Goal: Transaction & Acquisition: Purchase product/service

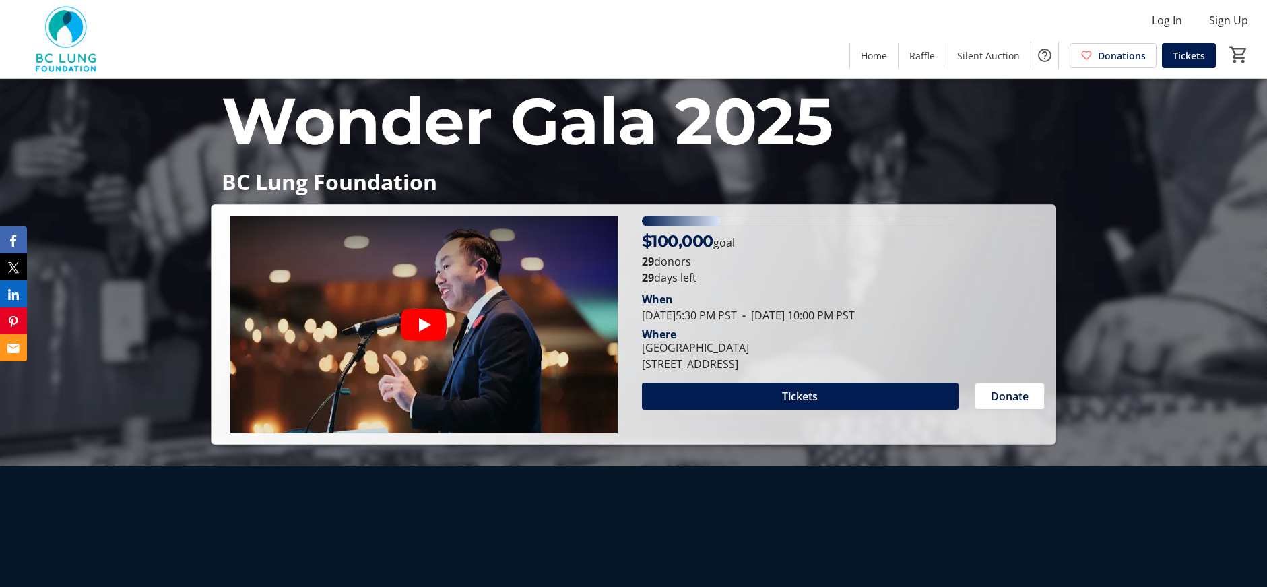
scroll to position [125, 0]
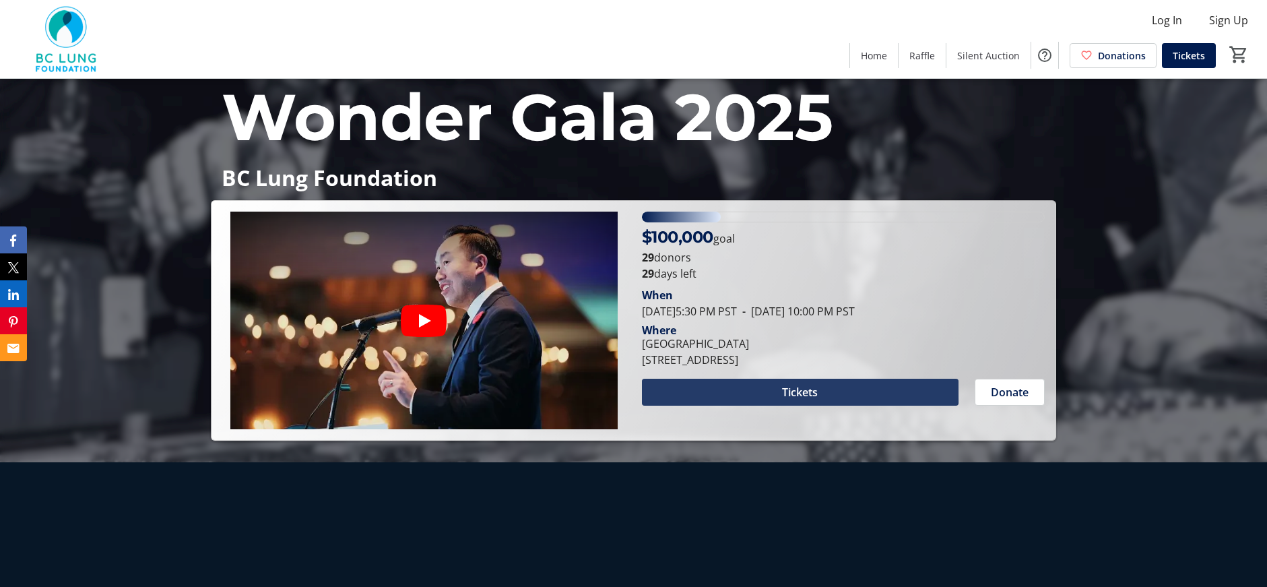
click at [687, 384] on span at bounding box center [800, 392] width 317 height 32
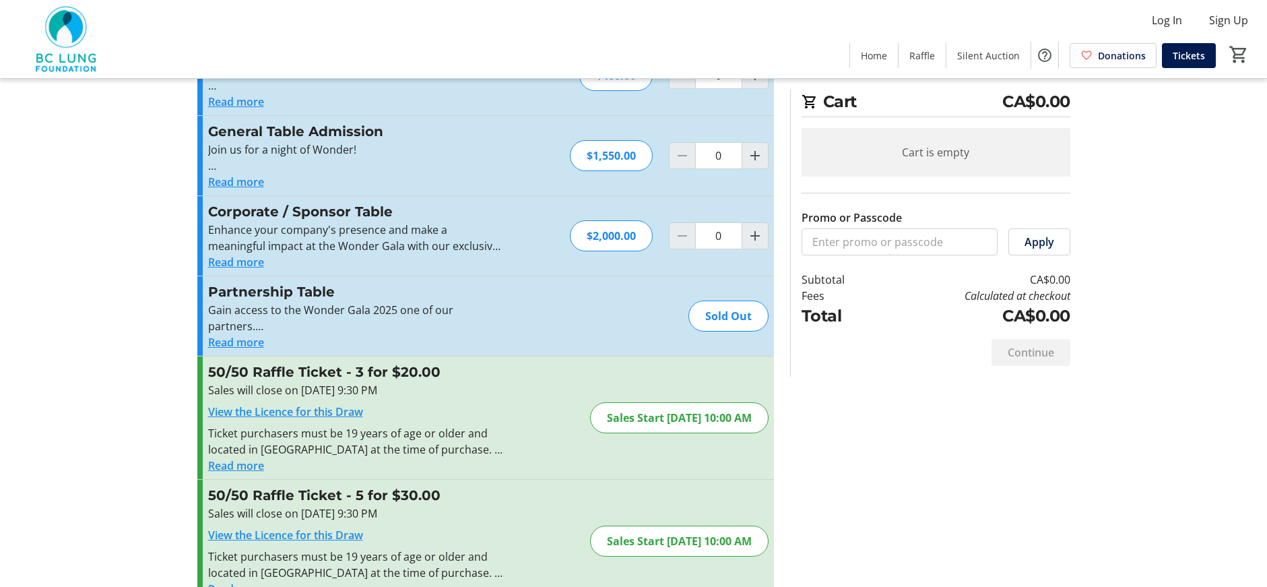
scroll to position [157, 0]
click at [234, 261] on button "Read more" at bounding box center [236, 261] width 56 height 16
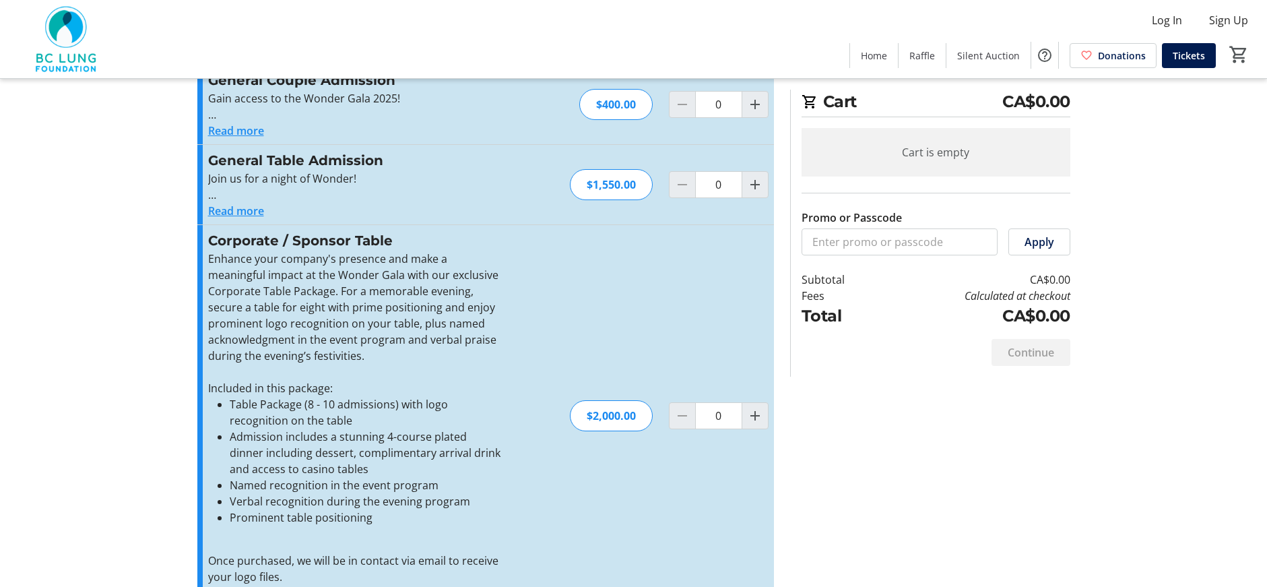
scroll to position [0, 0]
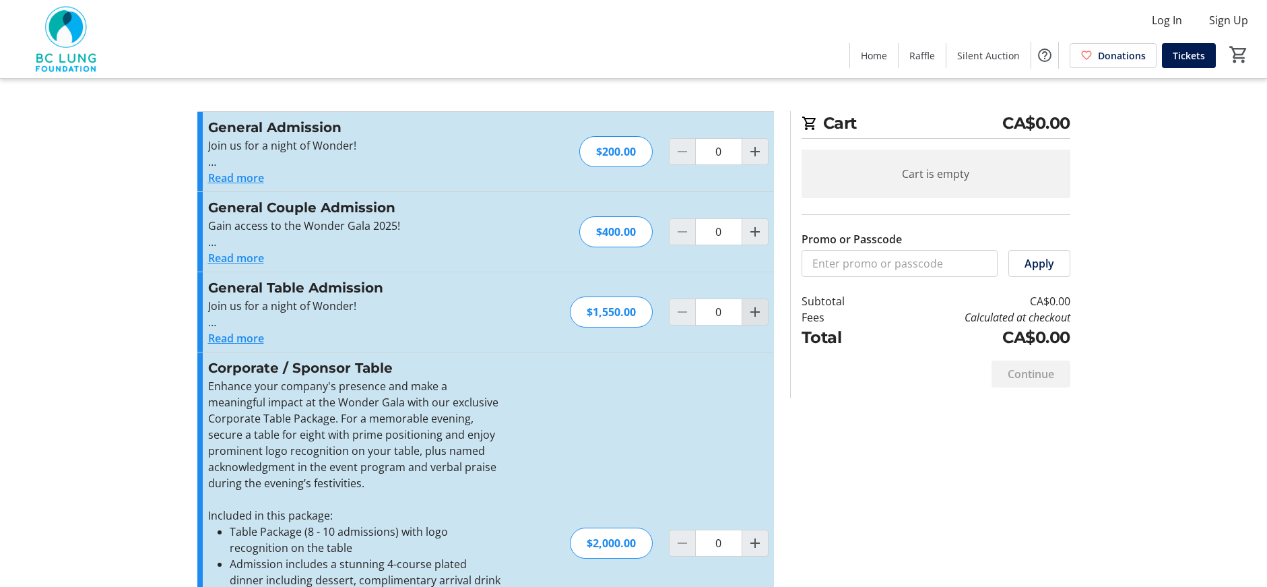
click at [752, 315] on mat-icon "Increment by one" at bounding box center [755, 312] width 16 height 16
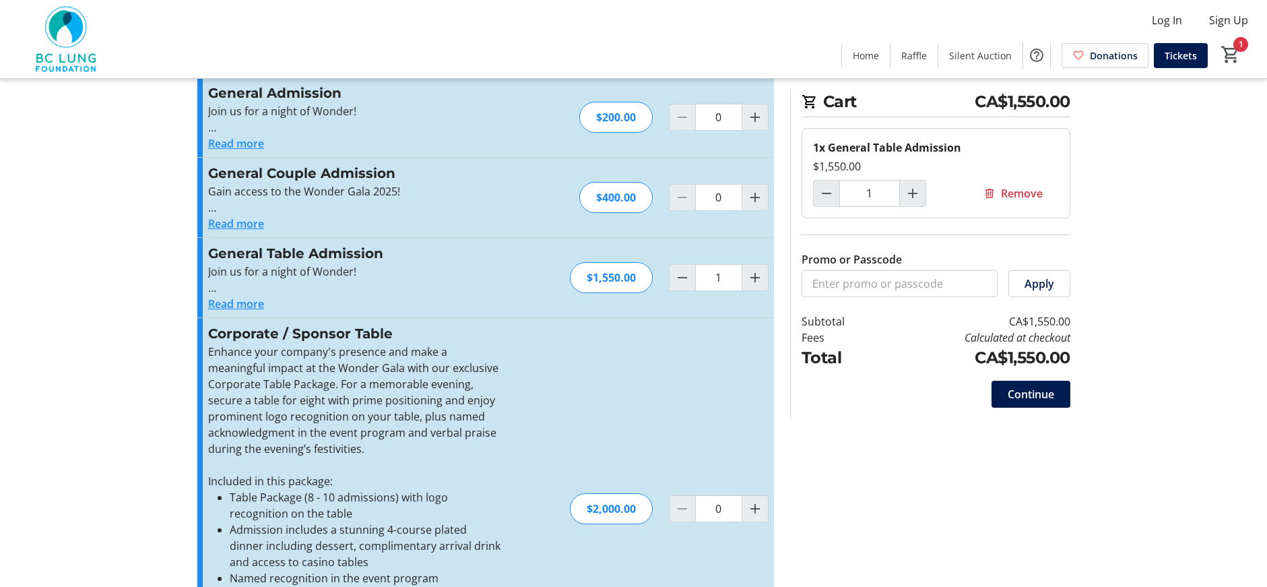
scroll to position [36, 0]
click at [237, 306] on button "Read more" at bounding box center [236, 302] width 56 height 16
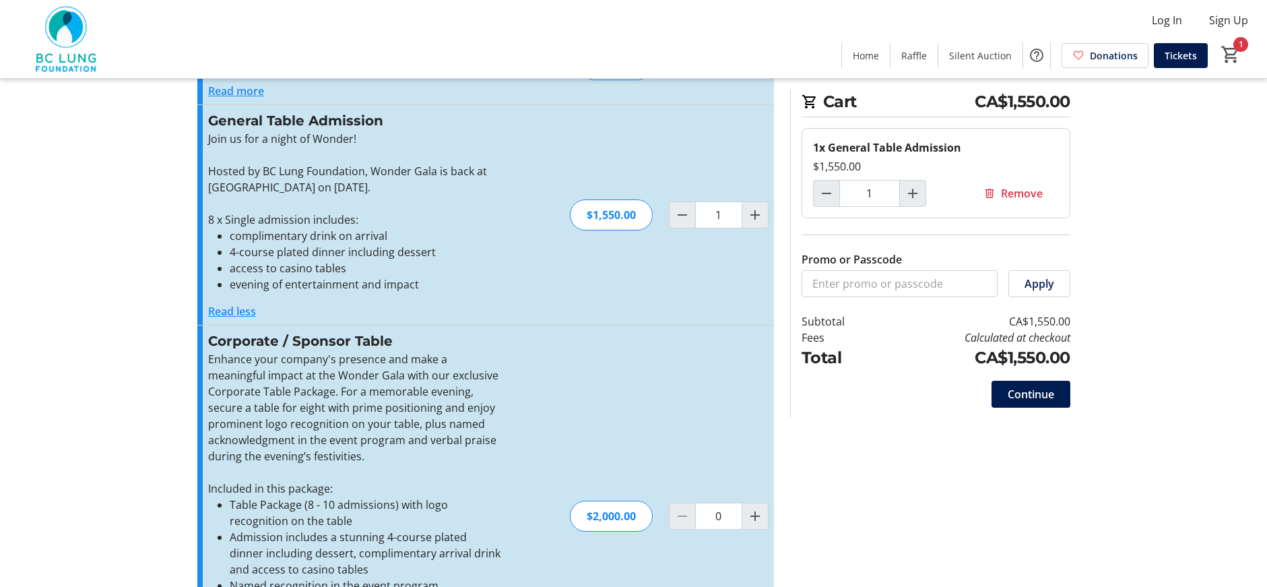
scroll to position [168, 0]
click at [678, 212] on mat-icon "Decrement by one" at bounding box center [682, 214] width 16 height 16
type input "0"
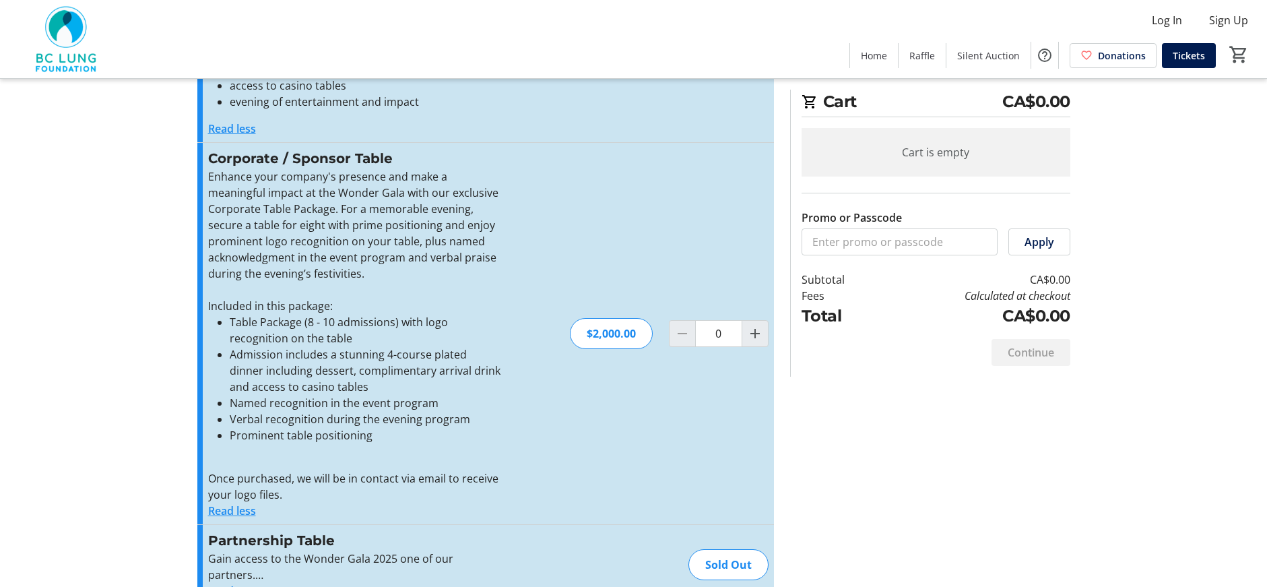
scroll to position [342, 0]
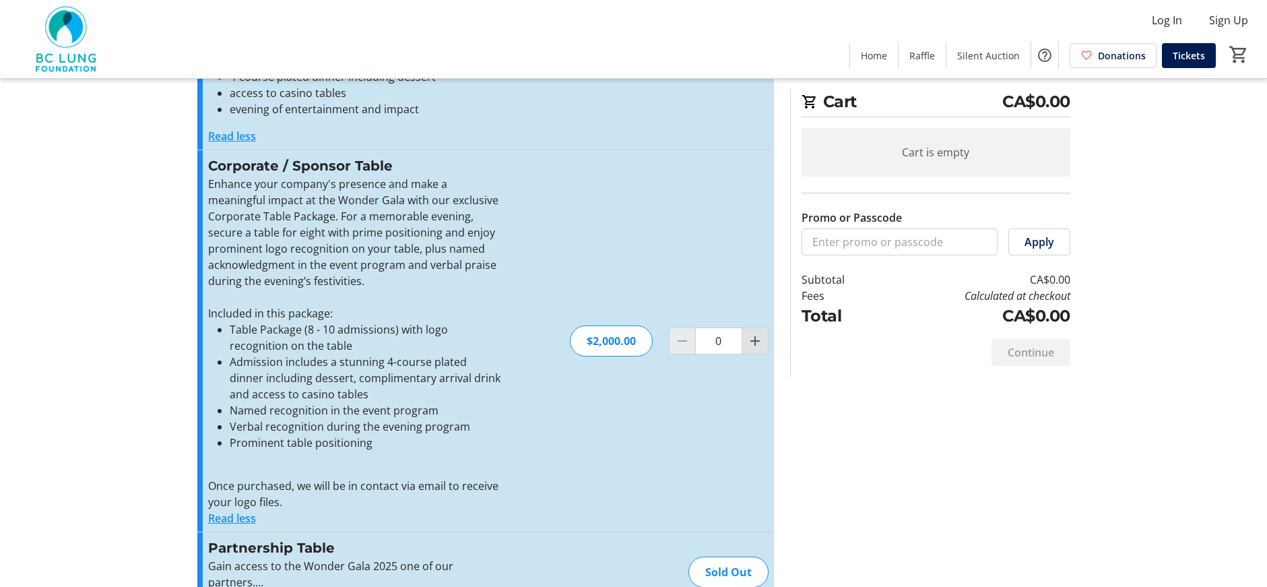
click at [749, 341] on mat-icon "Increment by one" at bounding box center [755, 341] width 16 height 16
type input "1"
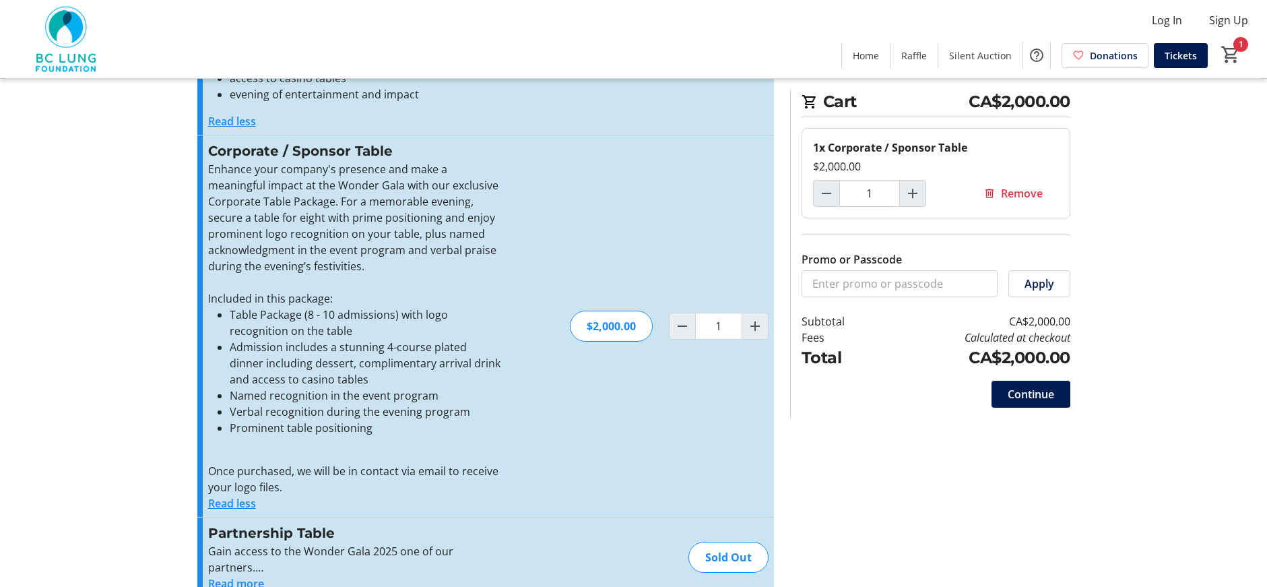
scroll to position [348, 0]
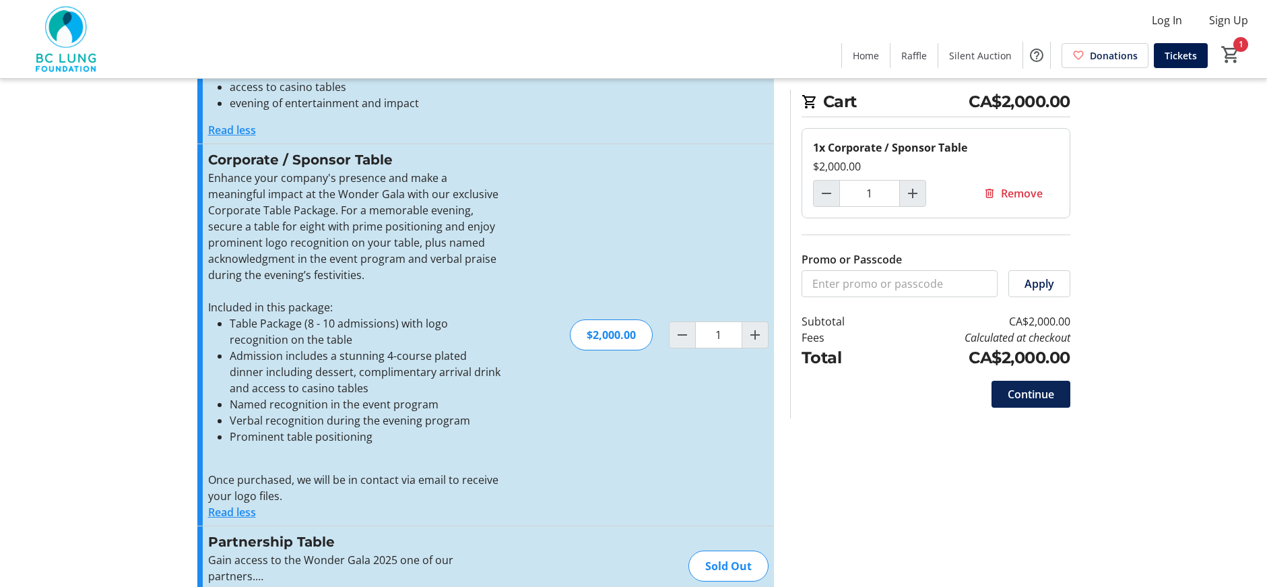
click at [1022, 391] on span "Continue" at bounding box center [1031, 394] width 46 height 16
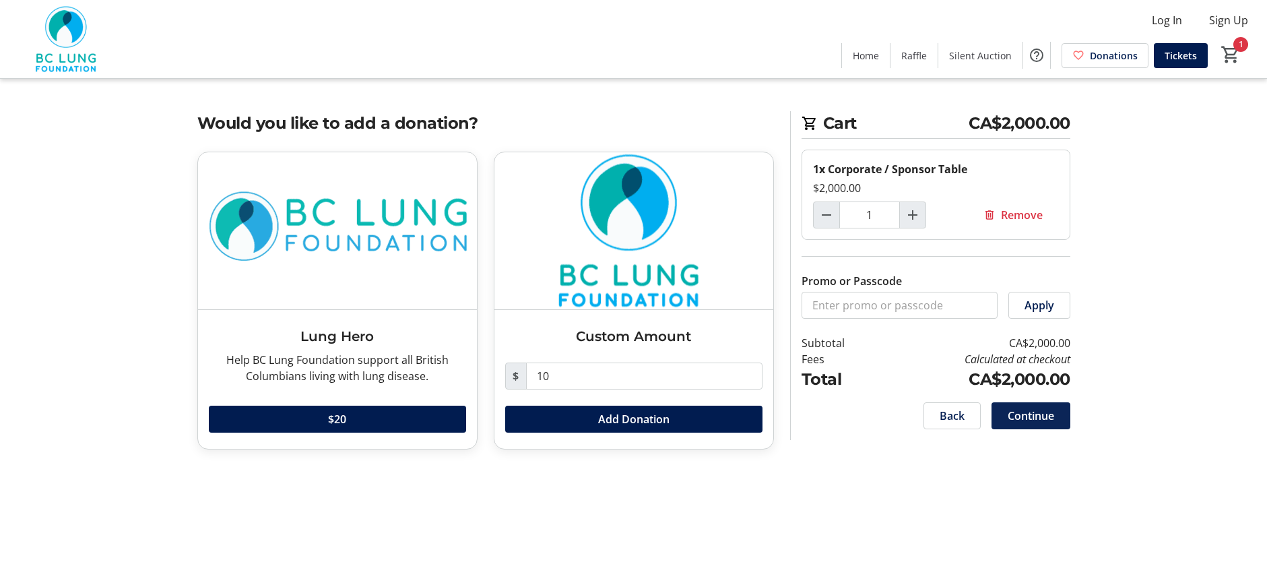
click at [1020, 412] on span "Continue" at bounding box center [1031, 416] width 46 height 16
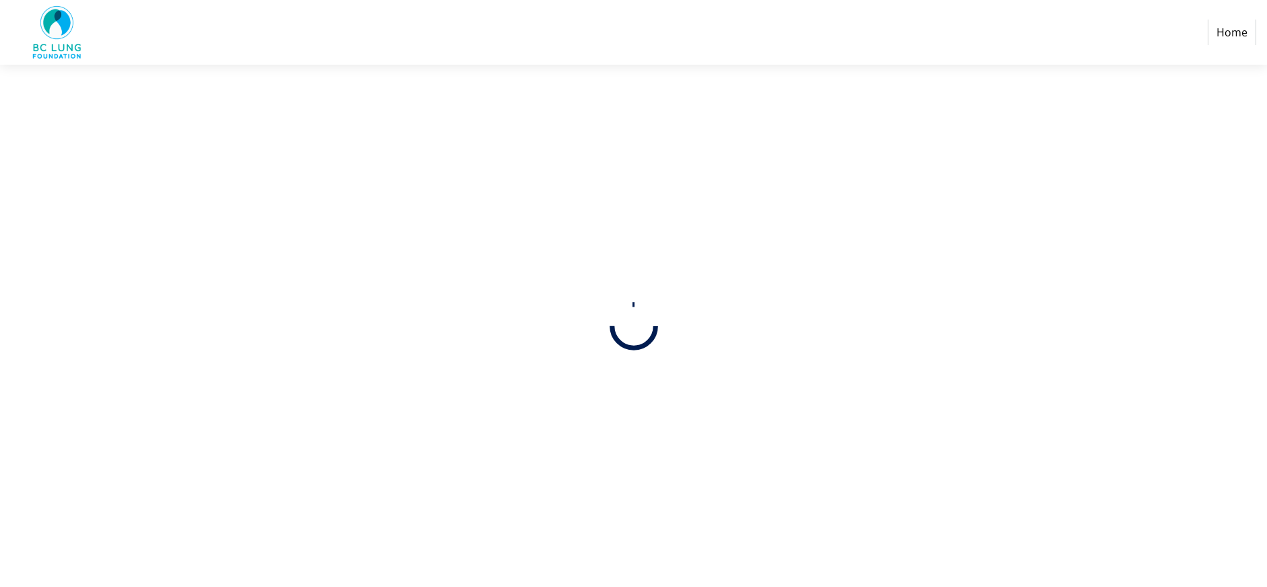
select select
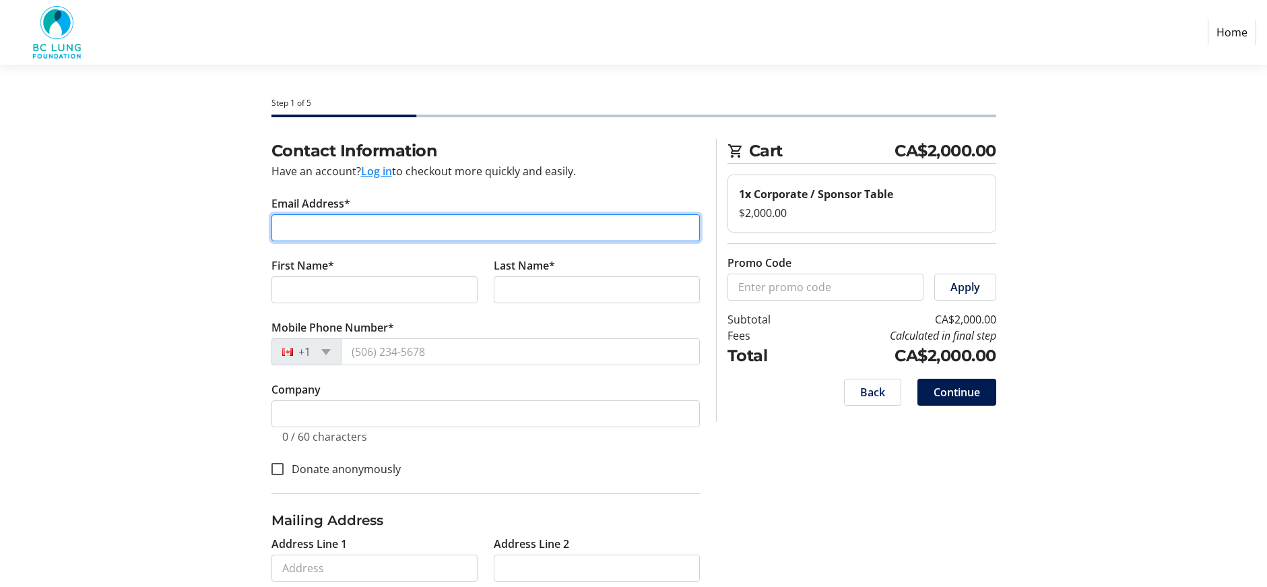
click at [300, 232] on input "Email Address*" at bounding box center [485, 227] width 428 height 27
type input "[EMAIL_ADDRESS][DOMAIN_NAME]"
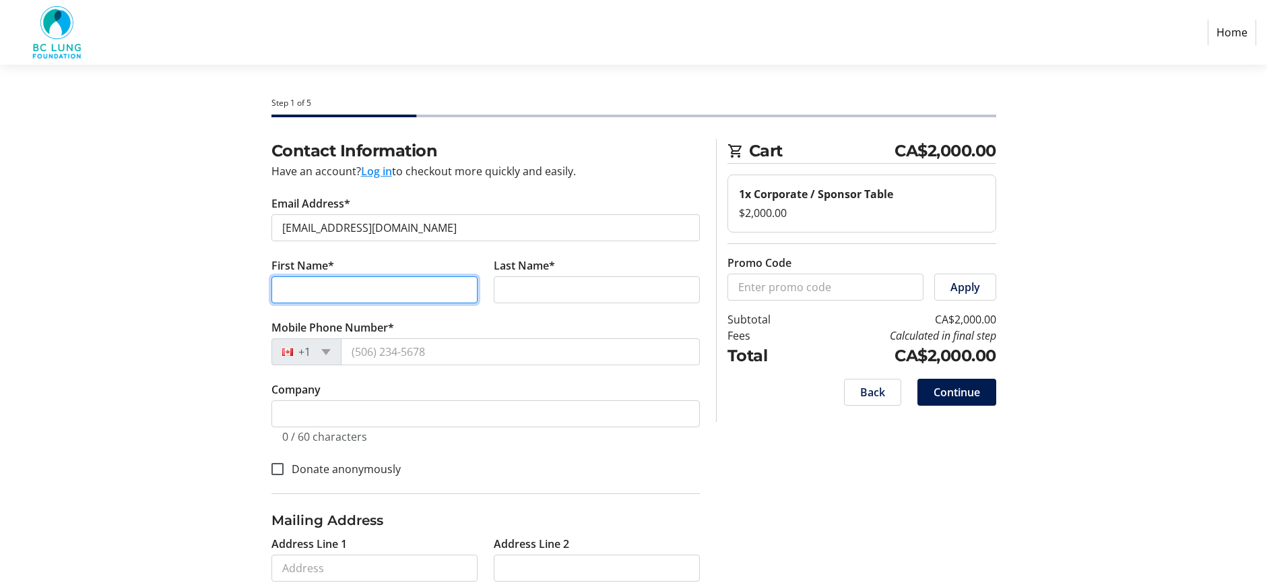
type input "[PERSON_NAME]"
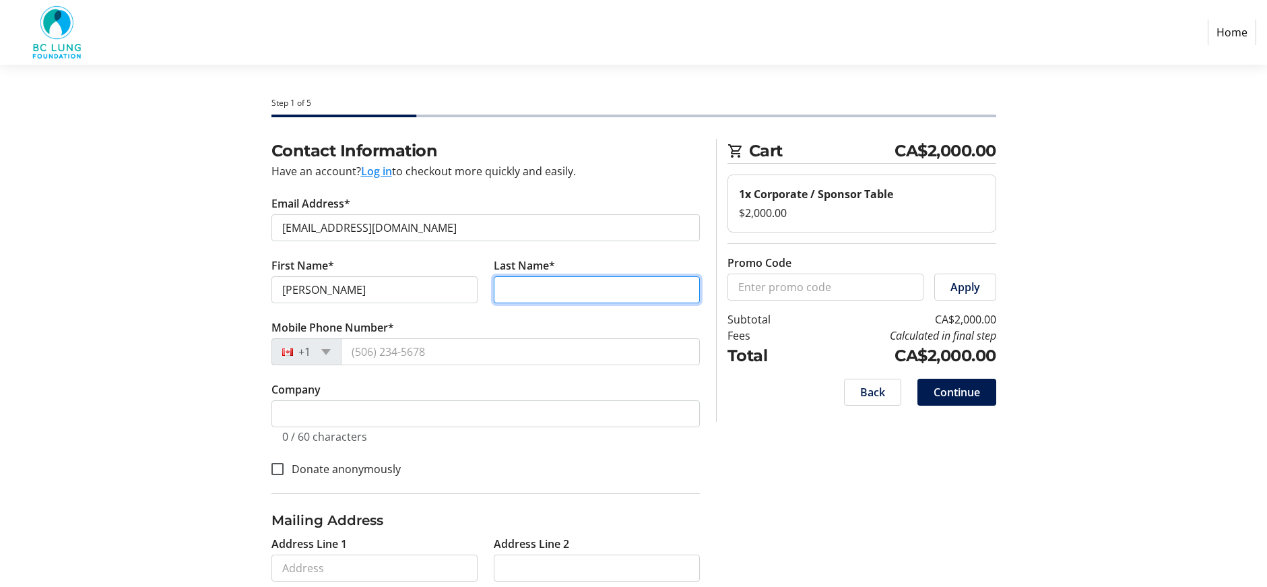
type input "[PERSON_NAME]"
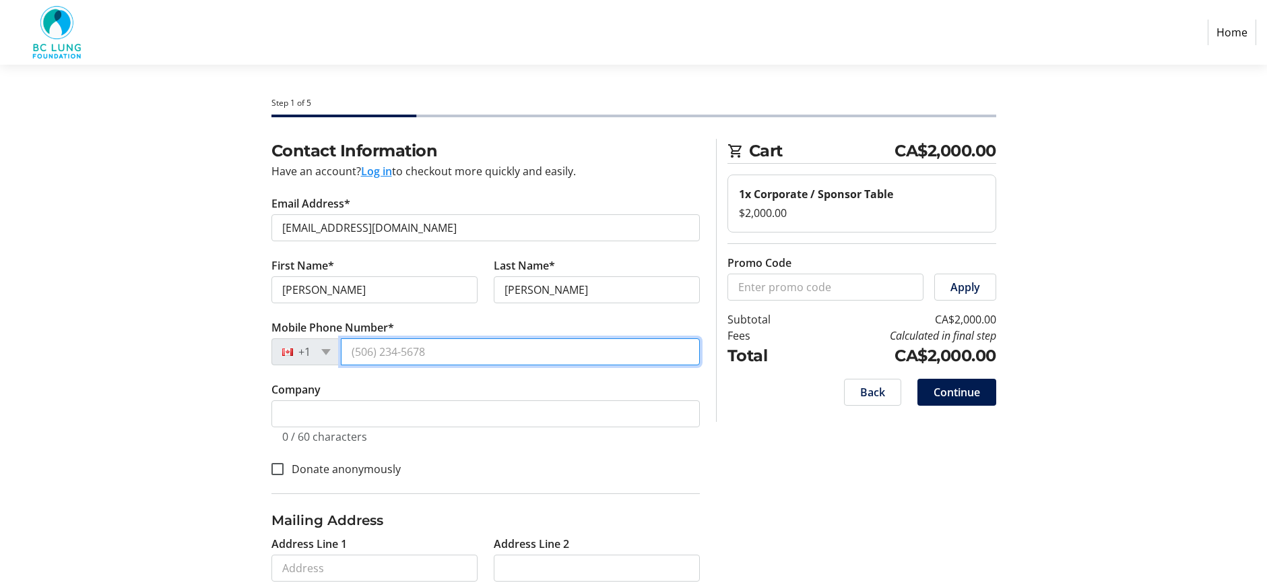
type input "[PHONE_NUMBER]"
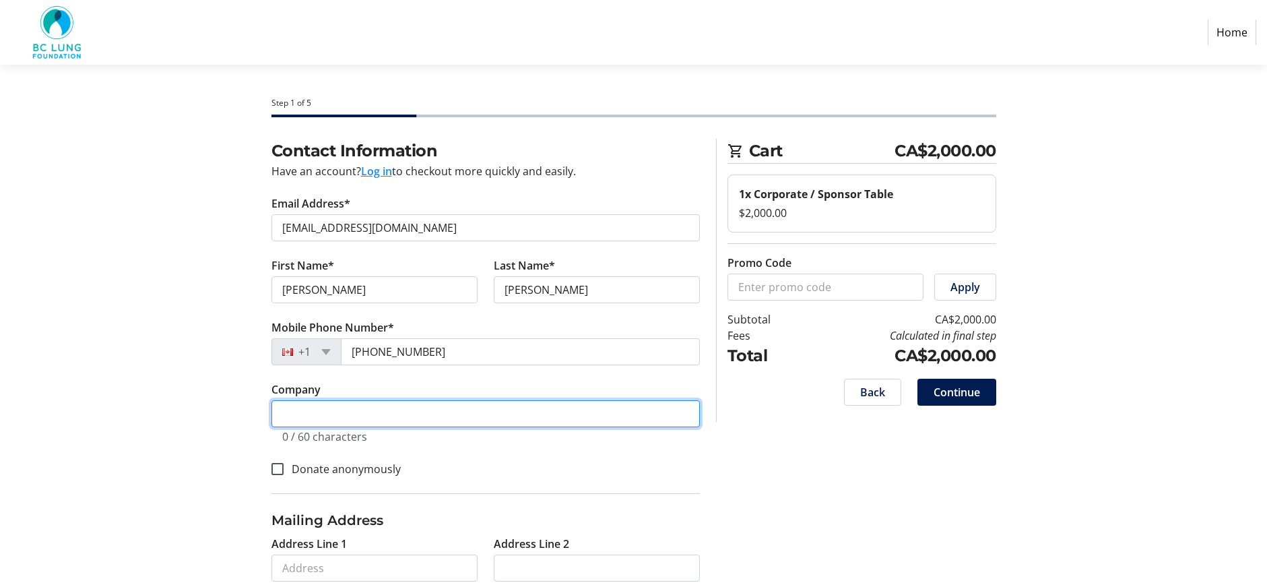
type input "Radon Environmental Management Corp"
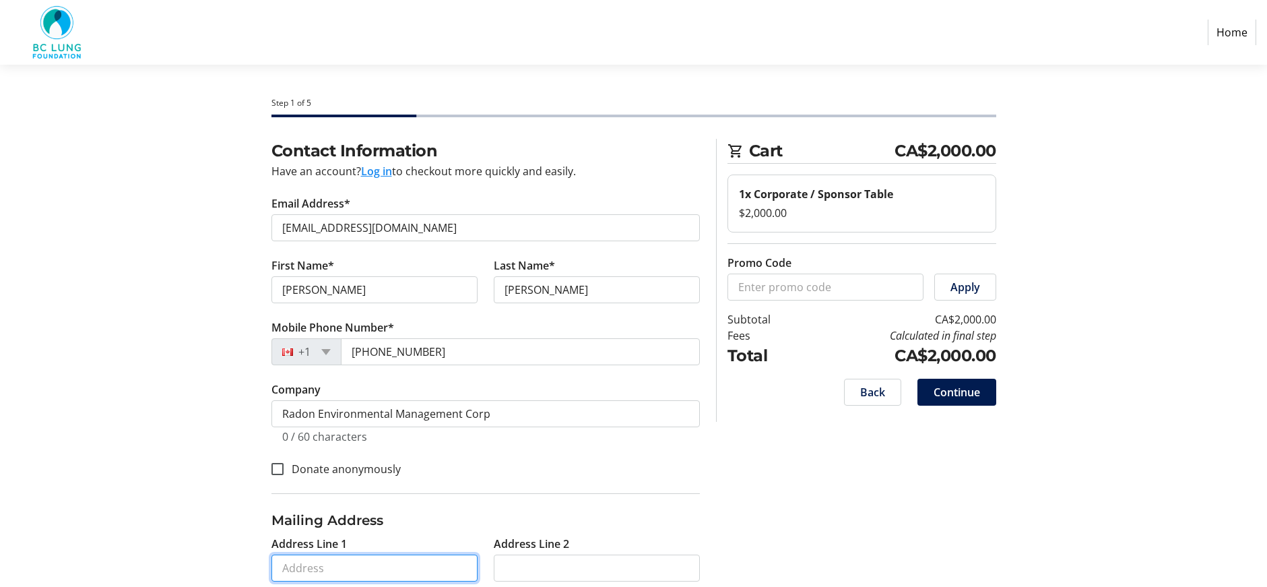
type input "[STREET_ADDRESS]"
type input "[GEOGRAPHIC_DATA]"
type input "V2X7Y8"
select select "CA"
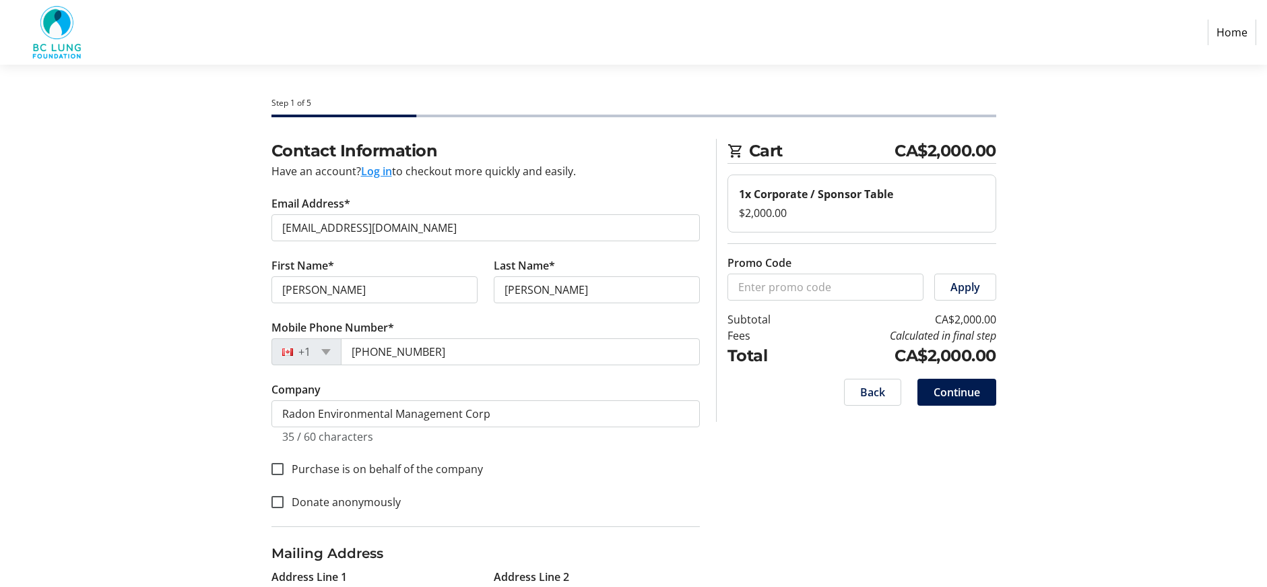
select select "BC"
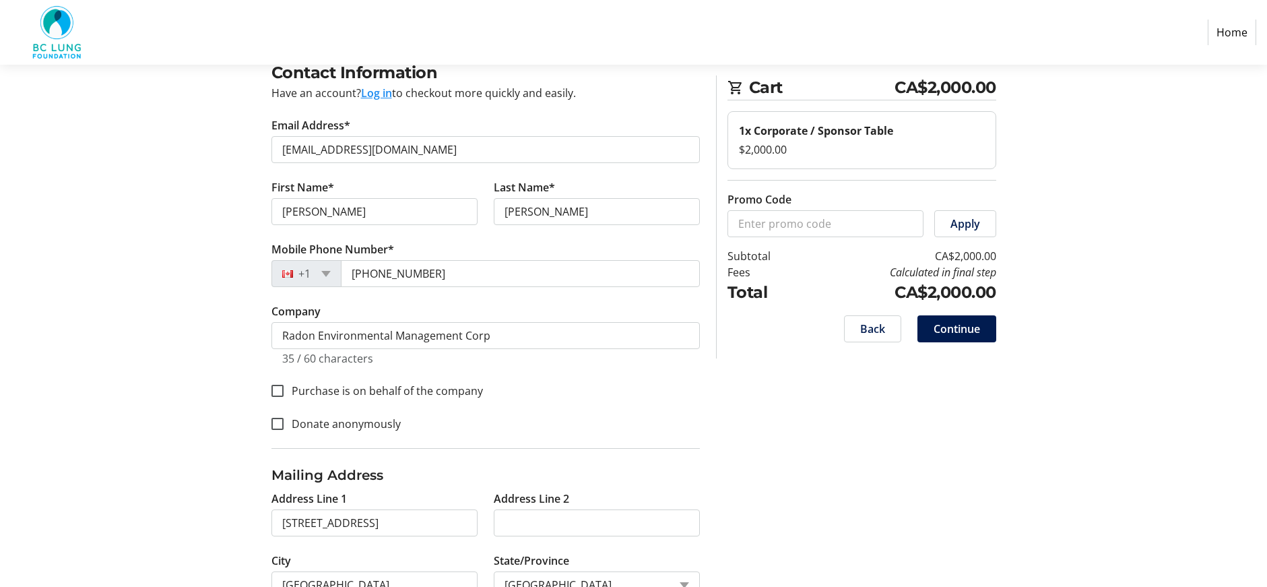
scroll to position [86, 0]
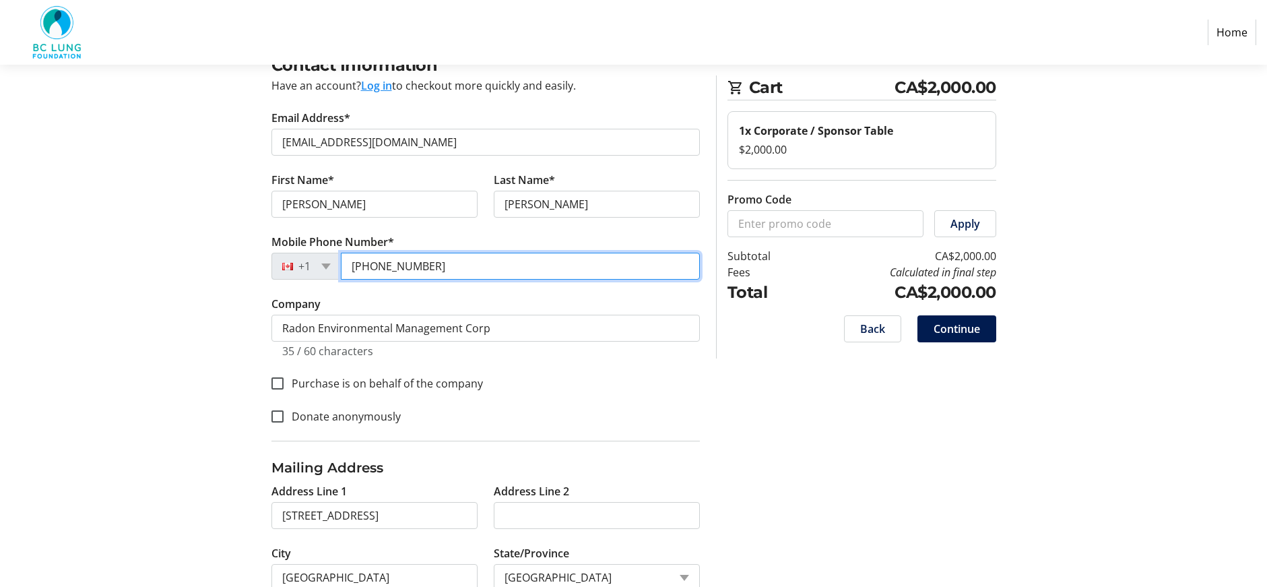
drag, startPoint x: 434, startPoint y: 270, endPoint x: 295, endPoint y: 259, distance: 139.2
click at [295, 259] on div "[PHONE_NUMBER]" at bounding box center [485, 266] width 428 height 27
type input "[PHONE_NUMBER]"
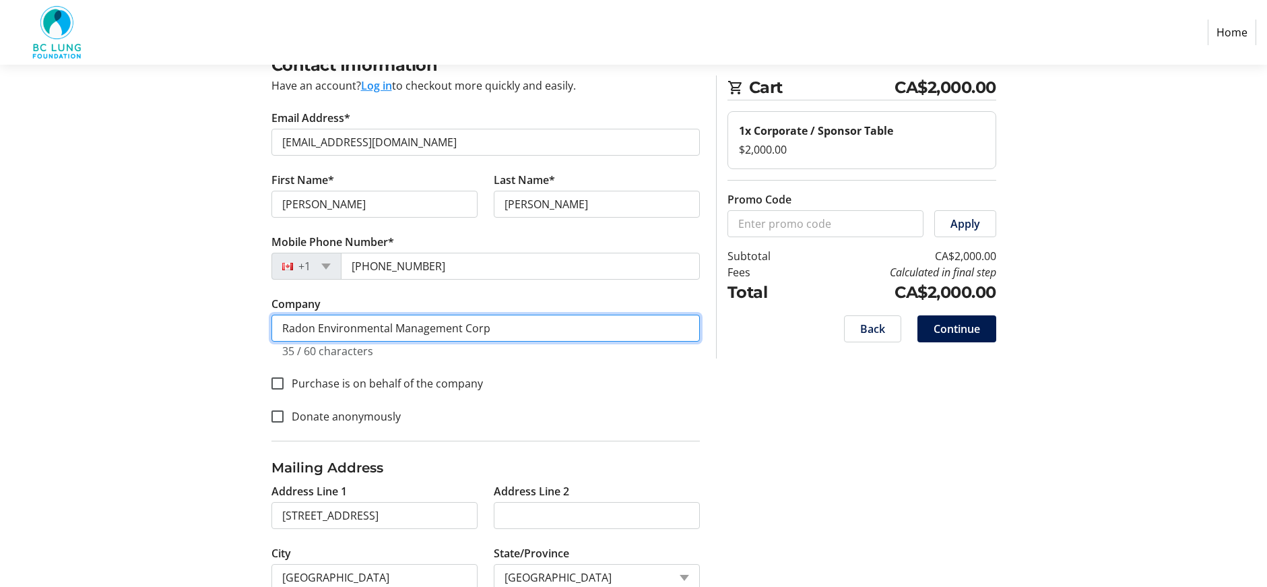
click at [489, 327] on input "Radon Environmental Management Corp" at bounding box center [485, 328] width 428 height 27
type input "Radon Environmental Management Corp."
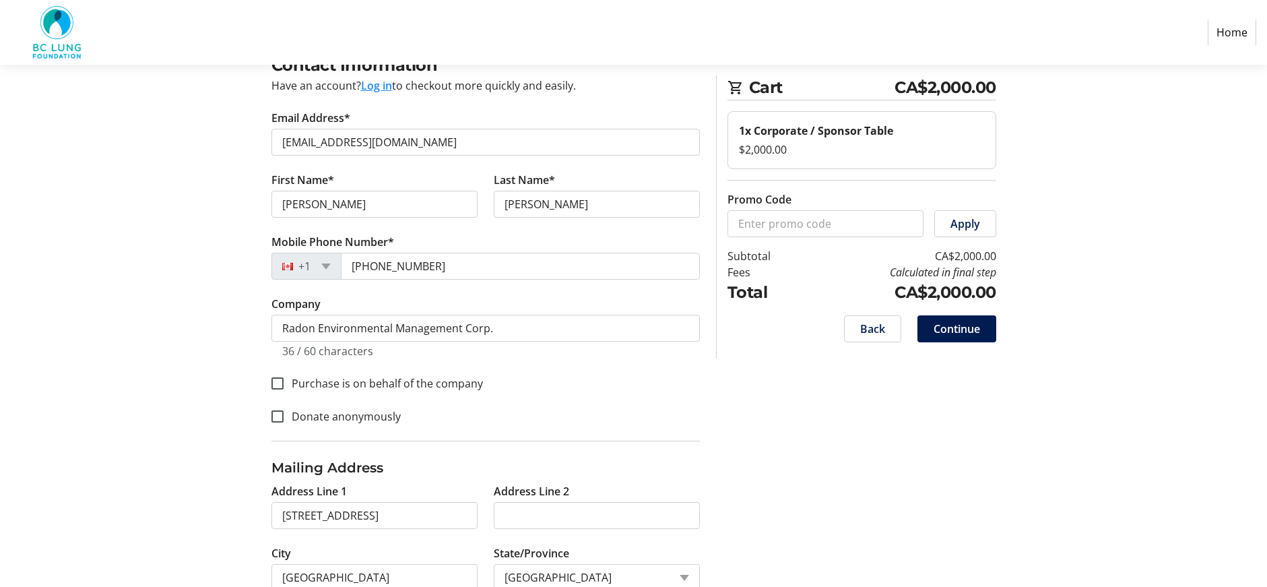
click at [215, 291] on div "Contact Information Have an account? Log in to checkout more quickly and easily…" at bounding box center [633, 369] width 889 height 632
click at [278, 384] on input "Purchase is on behalf of the company" at bounding box center [277, 383] width 12 height 12
checkbox input "true"
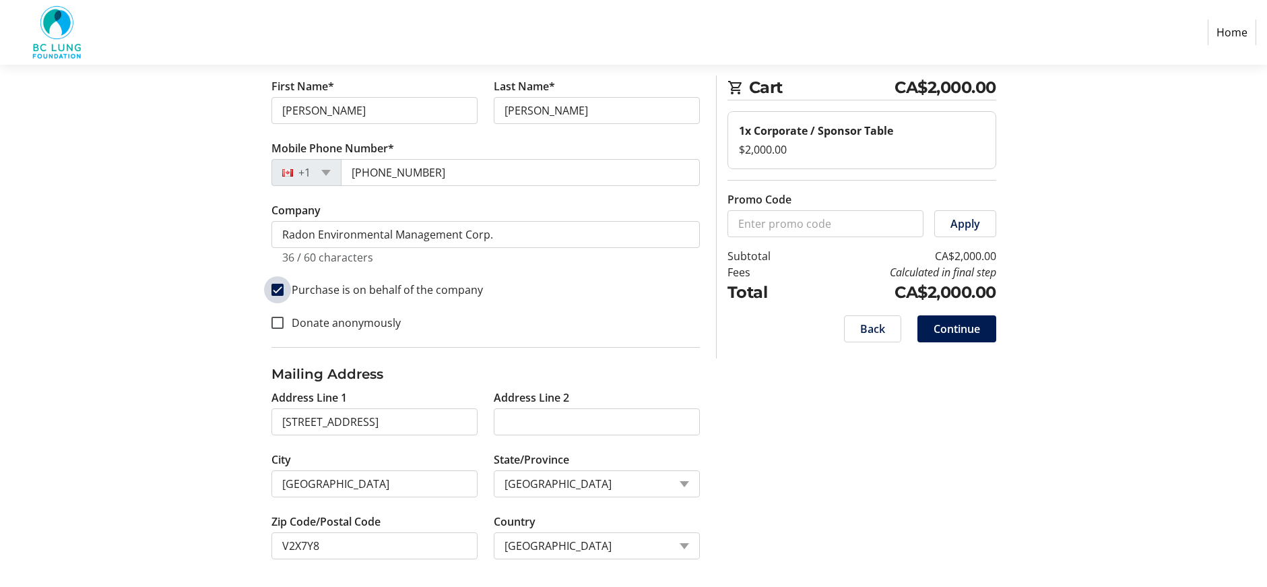
scroll to position [184, 0]
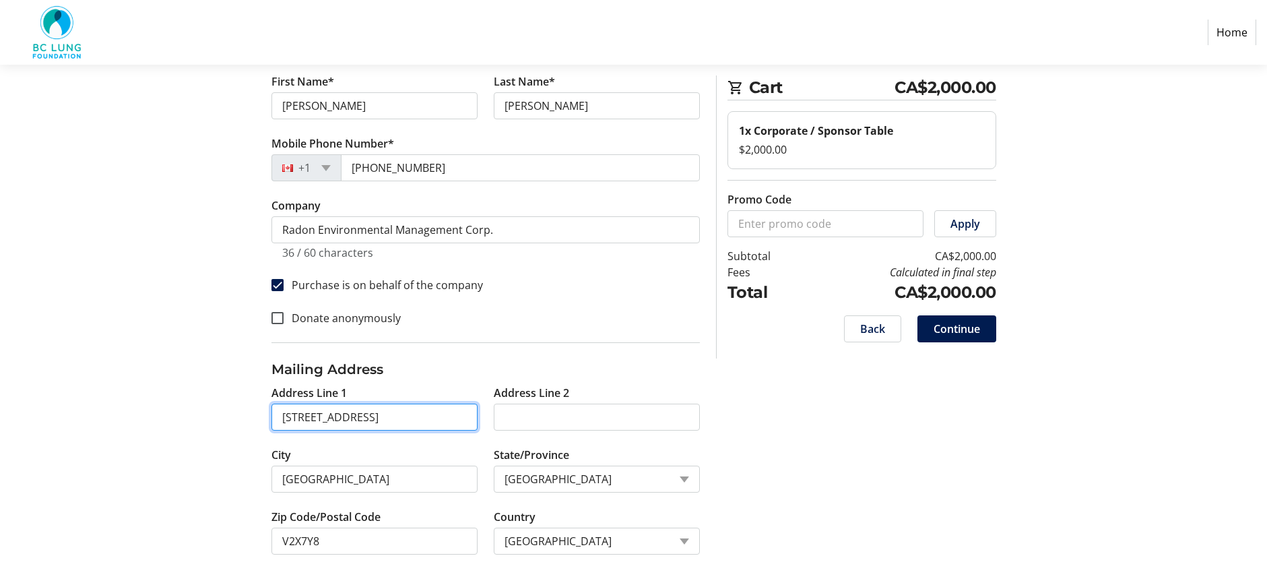
drag, startPoint x: 280, startPoint y: 416, endPoint x: 424, endPoint y: 418, distance: 144.2
click at [424, 418] on input "[STREET_ADDRESS]" at bounding box center [374, 416] width 206 height 27
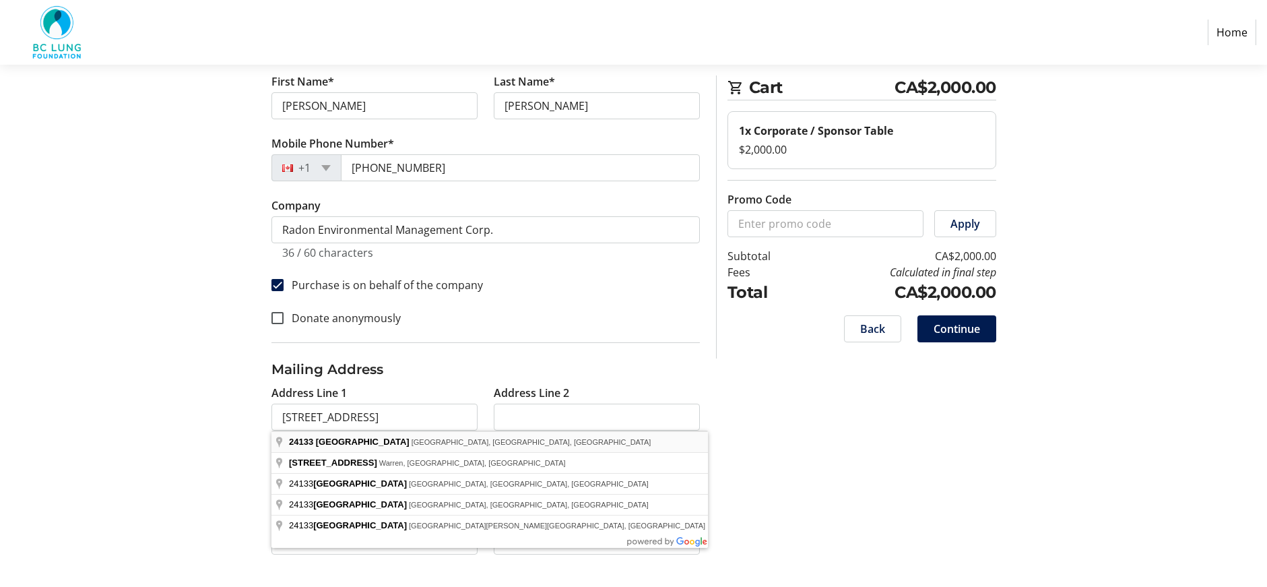
type input "[STREET_ADDRESS]"
type input "V2W 2C9"
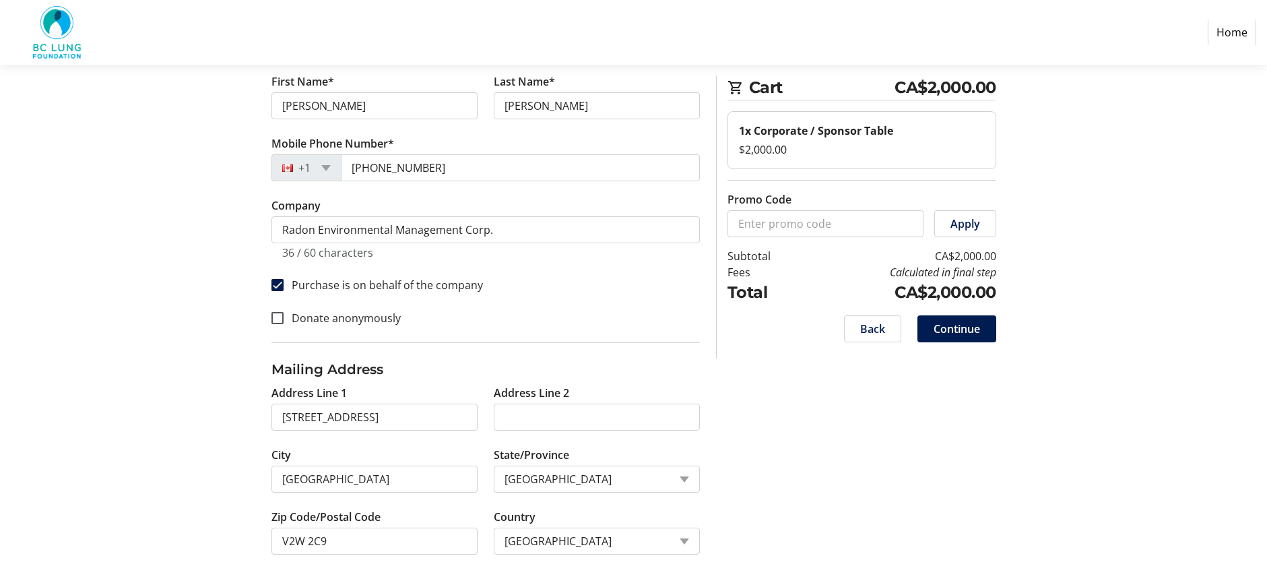
click at [810, 441] on div "Contact Information Have an account? Log in to checkout more quickly and easily…" at bounding box center [633, 271] width 889 height 632
click at [947, 328] on span "Continue" at bounding box center [957, 329] width 46 height 16
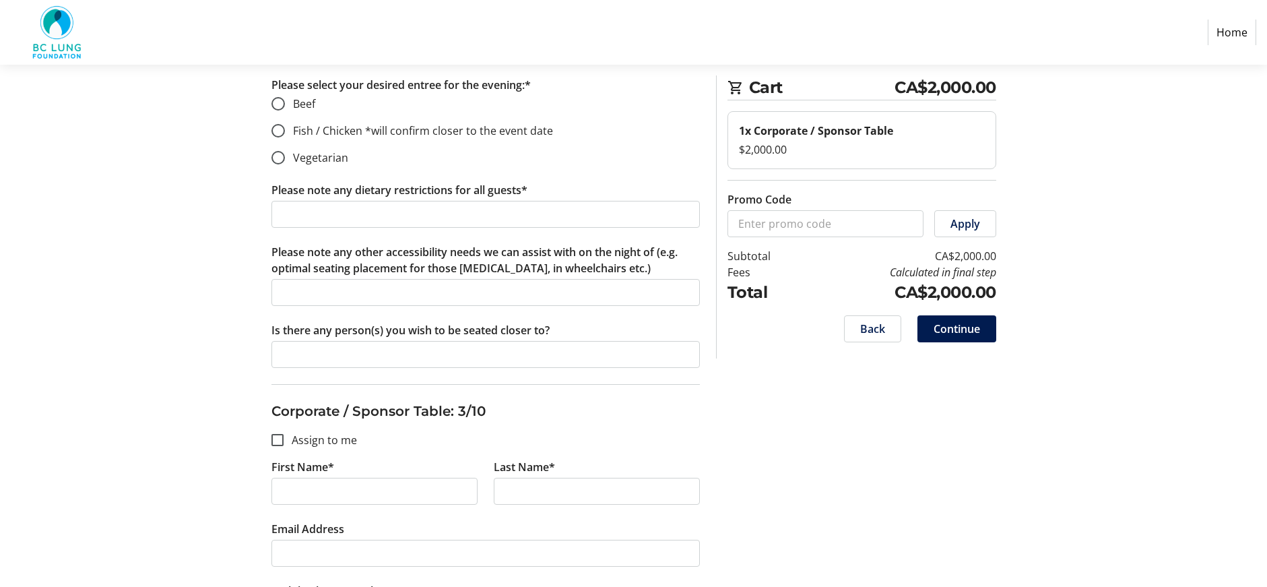
scroll to position [1139, 0]
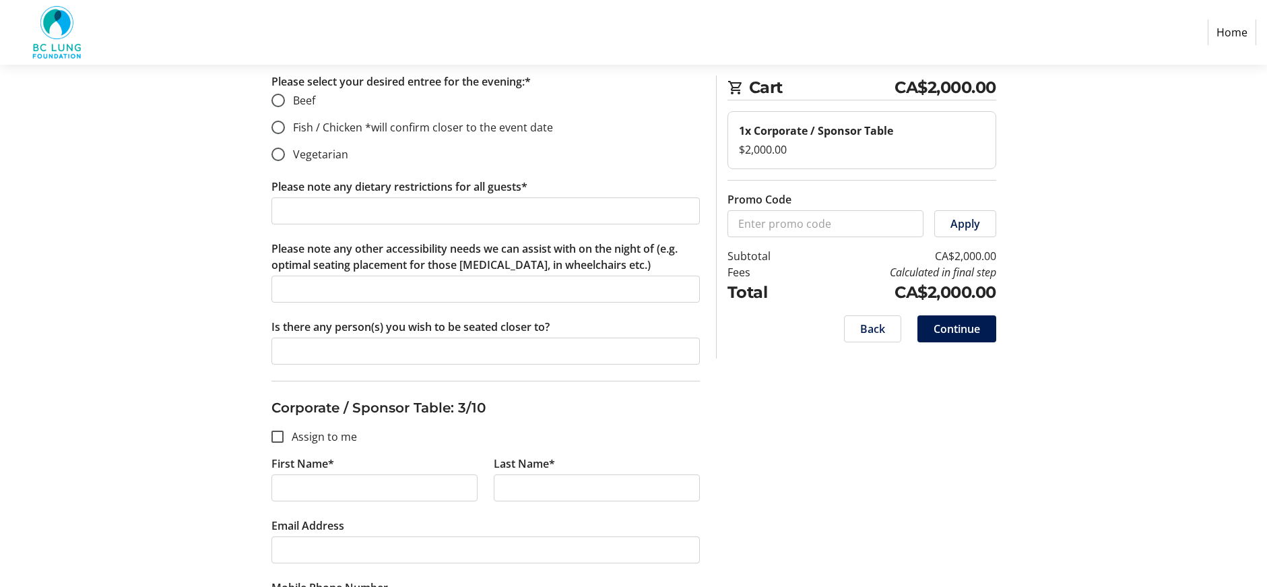
click at [864, 330] on span "Back" at bounding box center [872, 329] width 25 height 16
select select "BC"
select select "CA"
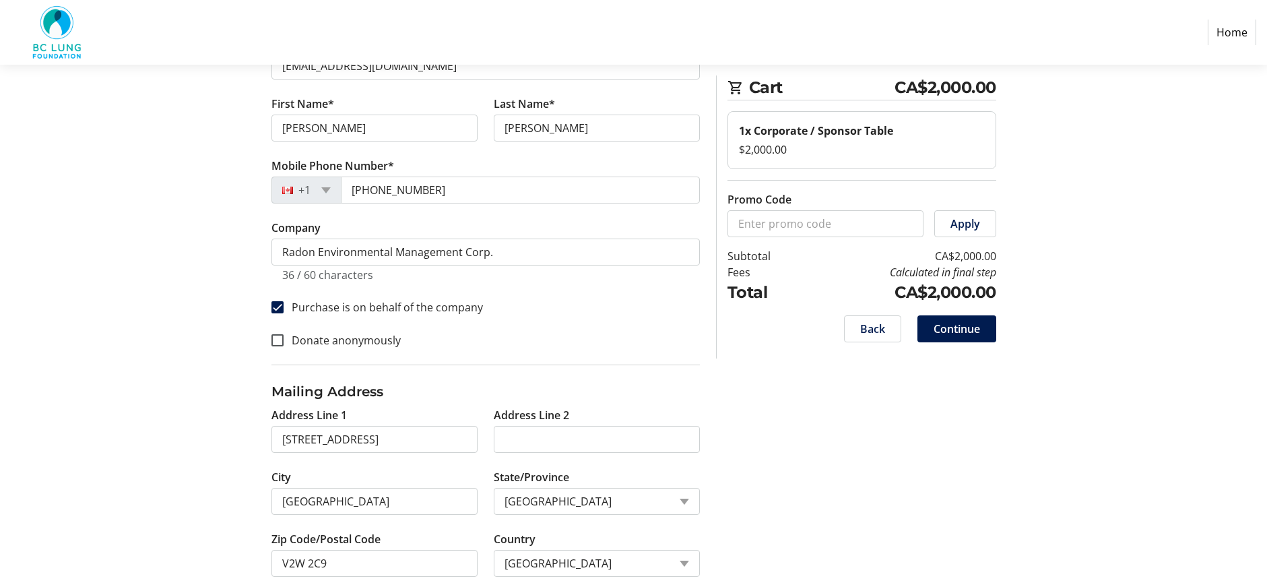
scroll to position [184, 0]
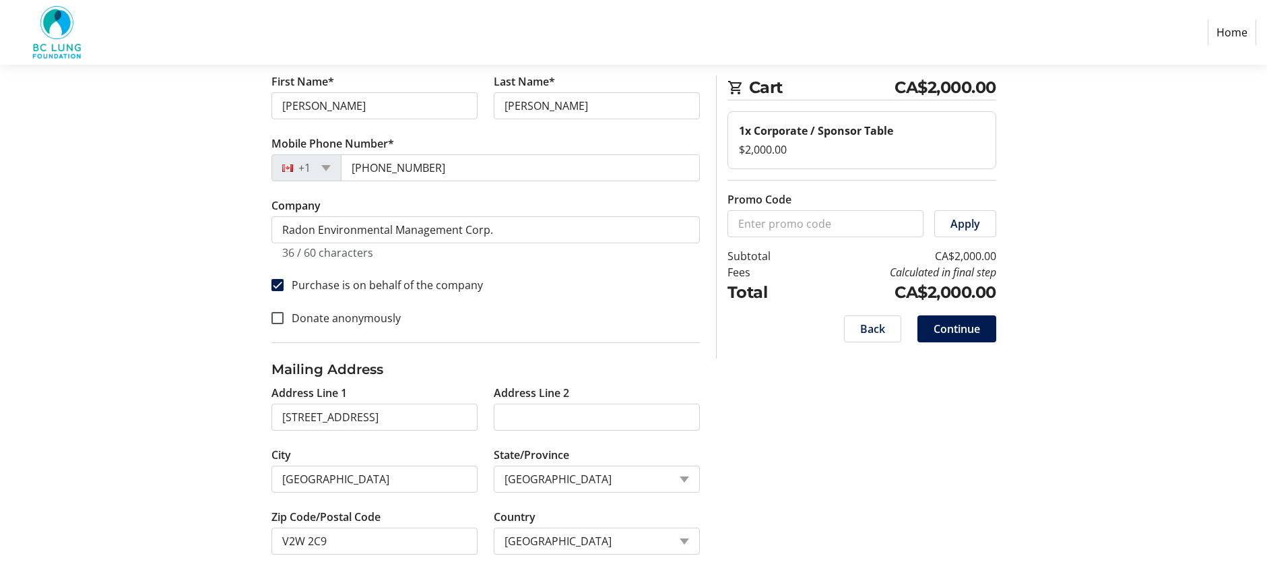
click at [942, 334] on span "Continue" at bounding box center [957, 329] width 46 height 16
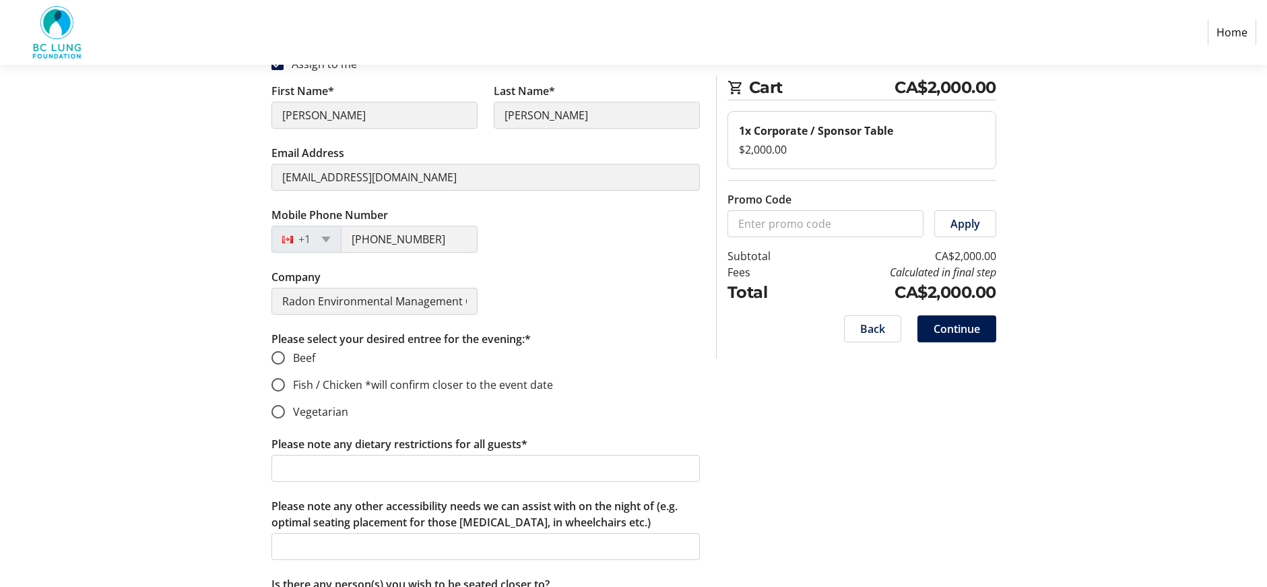
scroll to position [253, 0]
click at [280, 411] on input "Vegetarian" at bounding box center [277, 410] width 13 height 13
radio input "true"
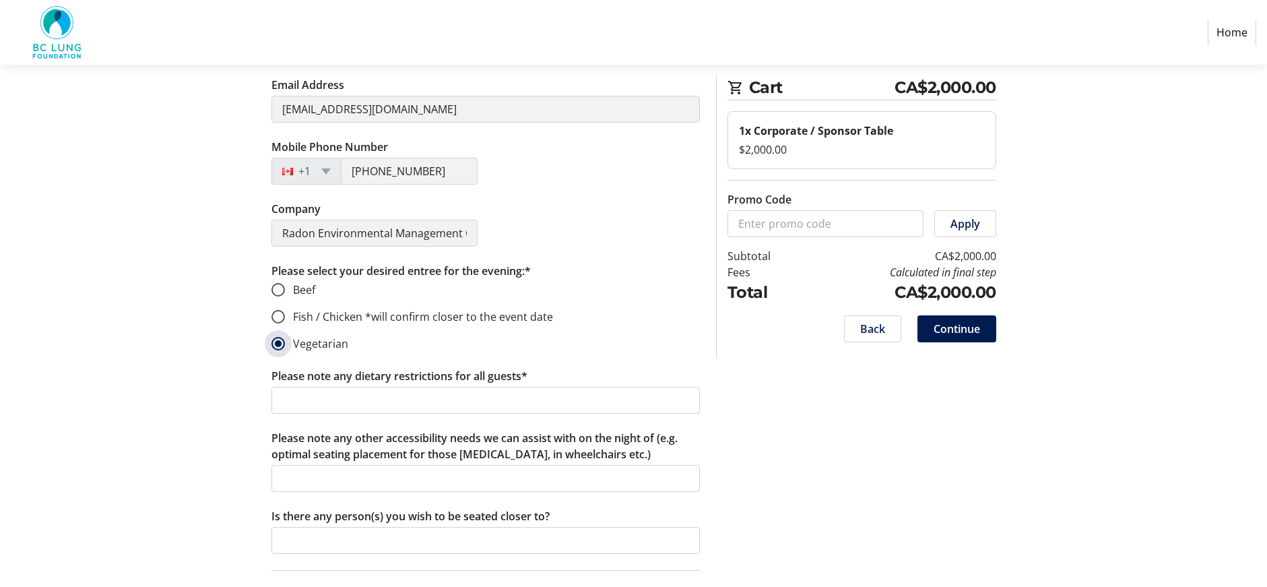
scroll to position [349, 0]
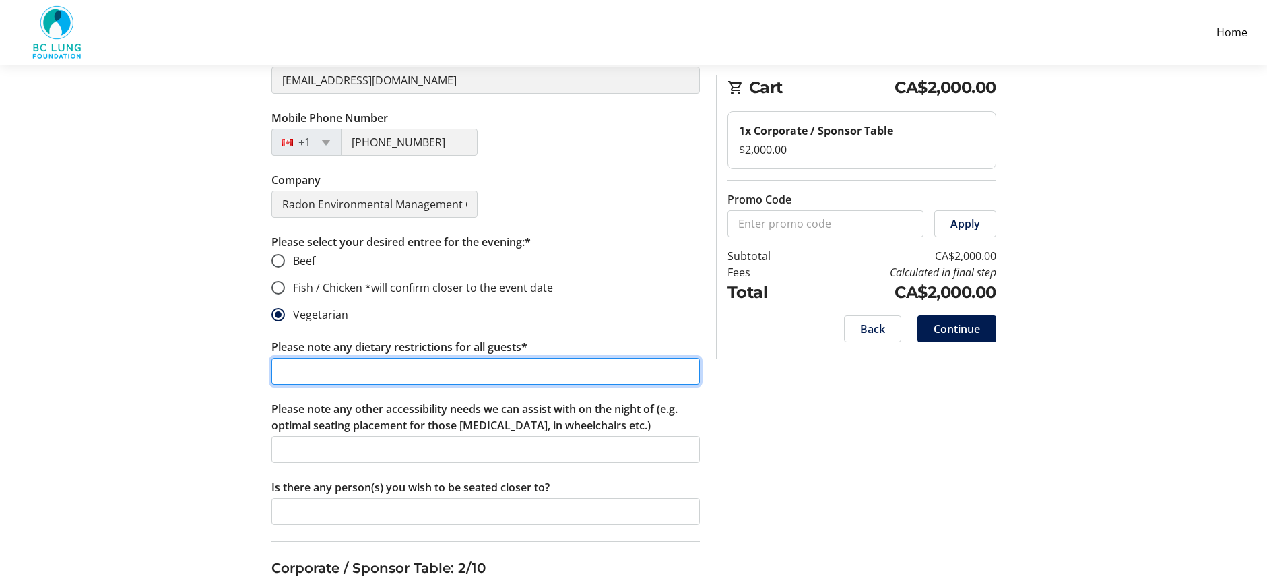
click at [327, 377] on input "Please note any dietary restrictions for all guests*" at bounding box center [485, 371] width 428 height 27
type input "none"
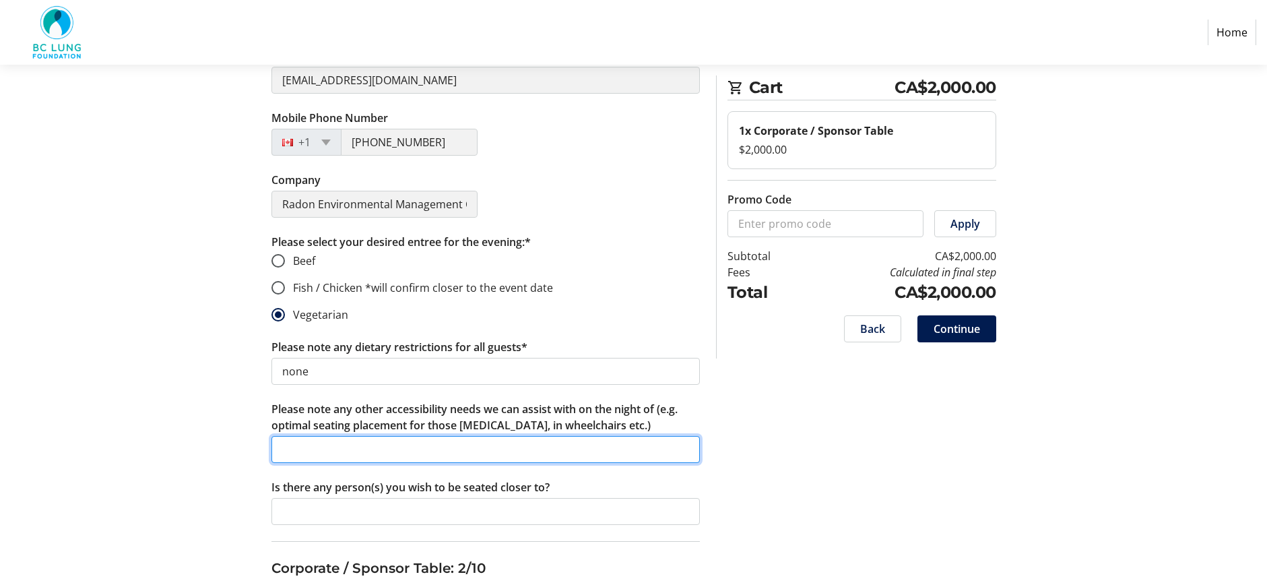
click at [319, 445] on input "Please note any other accessibility needs we can assist with on the night of (e…" at bounding box center [485, 449] width 428 height 27
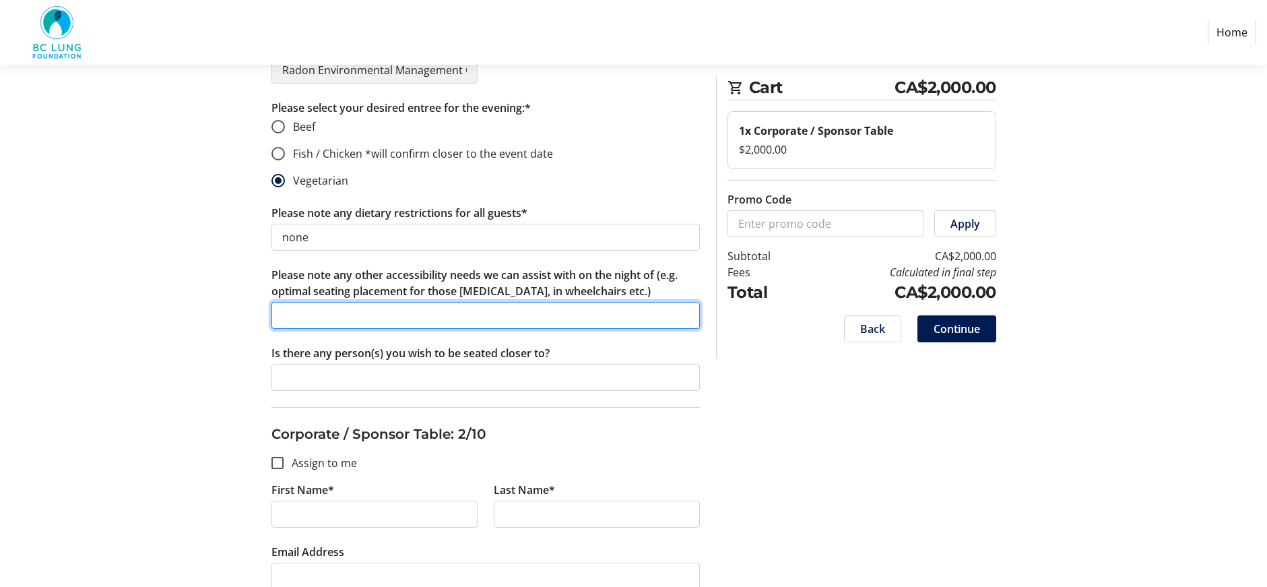
scroll to position [486, 0]
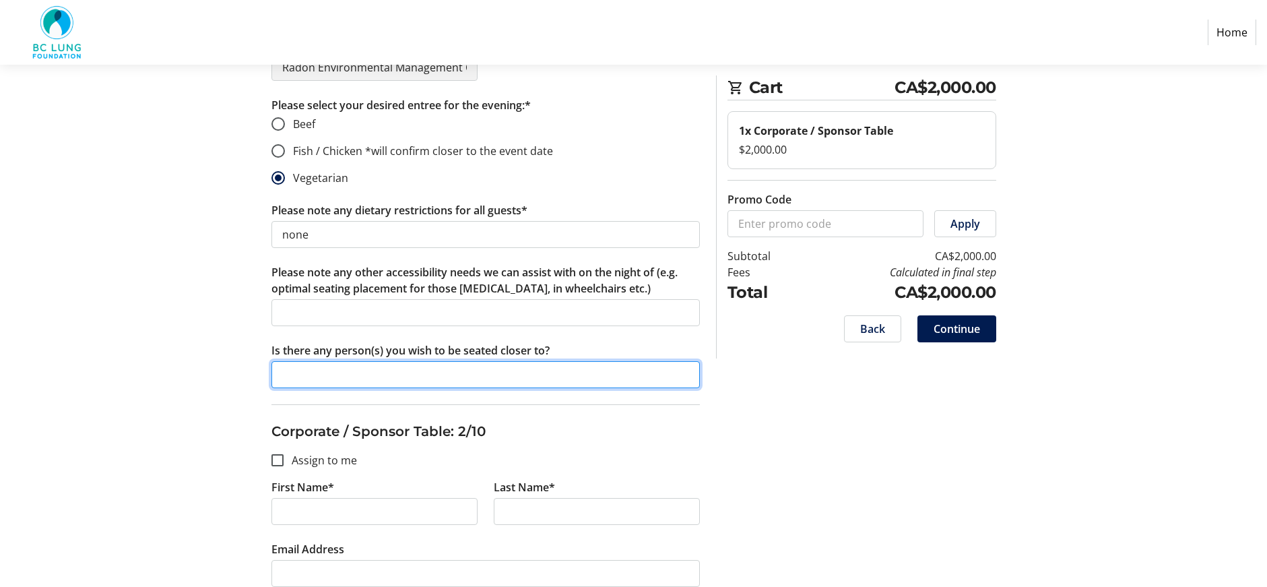
click at [295, 369] on input "Is there any person(s) you wish to be seated closer to?" at bounding box center [485, 374] width 428 height 27
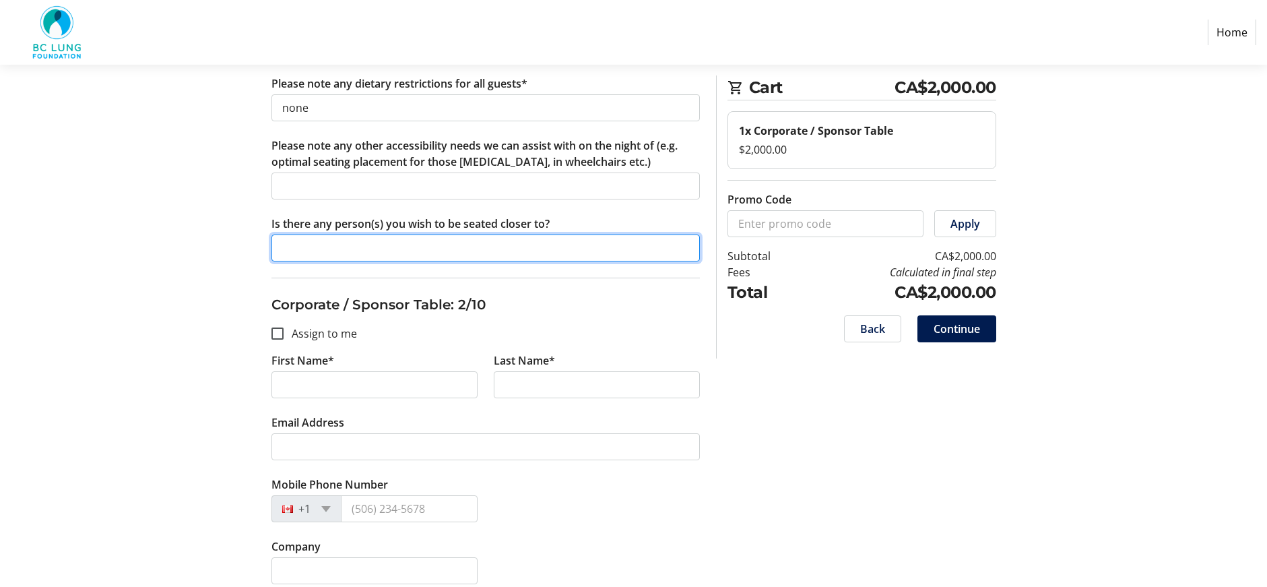
scroll to position [614, 0]
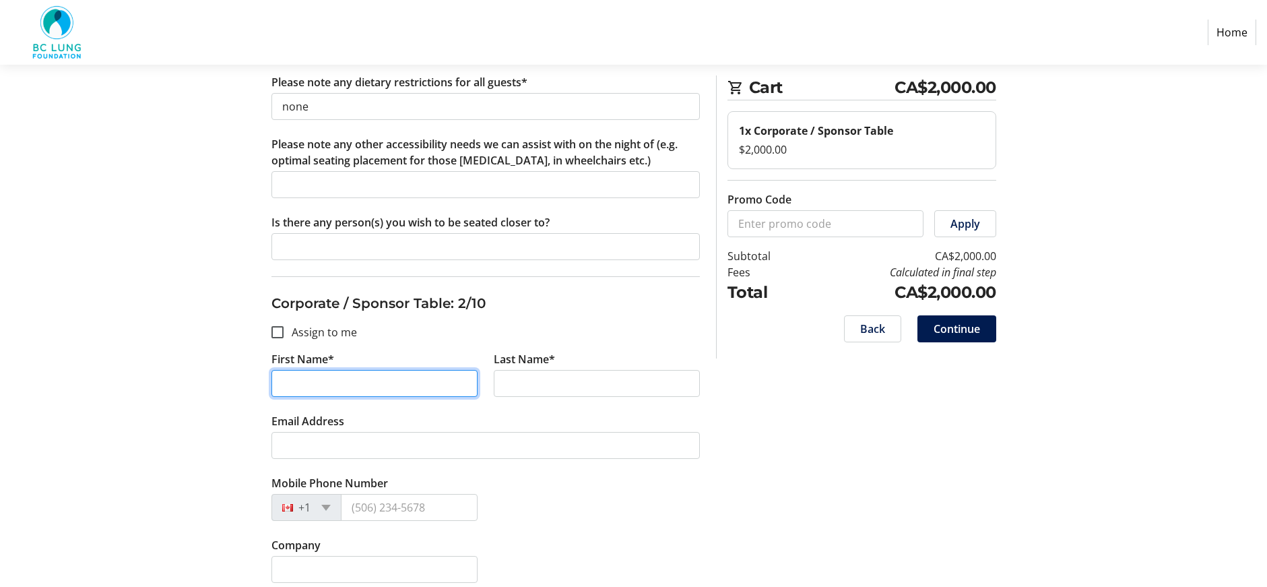
click at [282, 377] on input "First Name*" at bounding box center [374, 383] width 206 height 27
type input "[PERSON_NAME]"
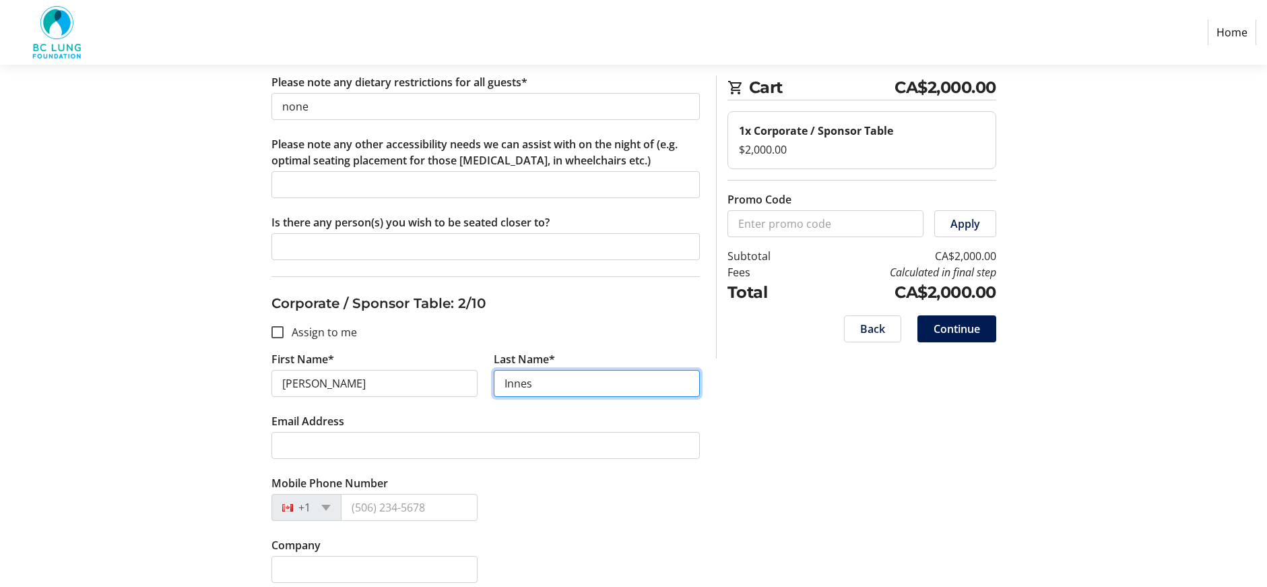
type input "Innes"
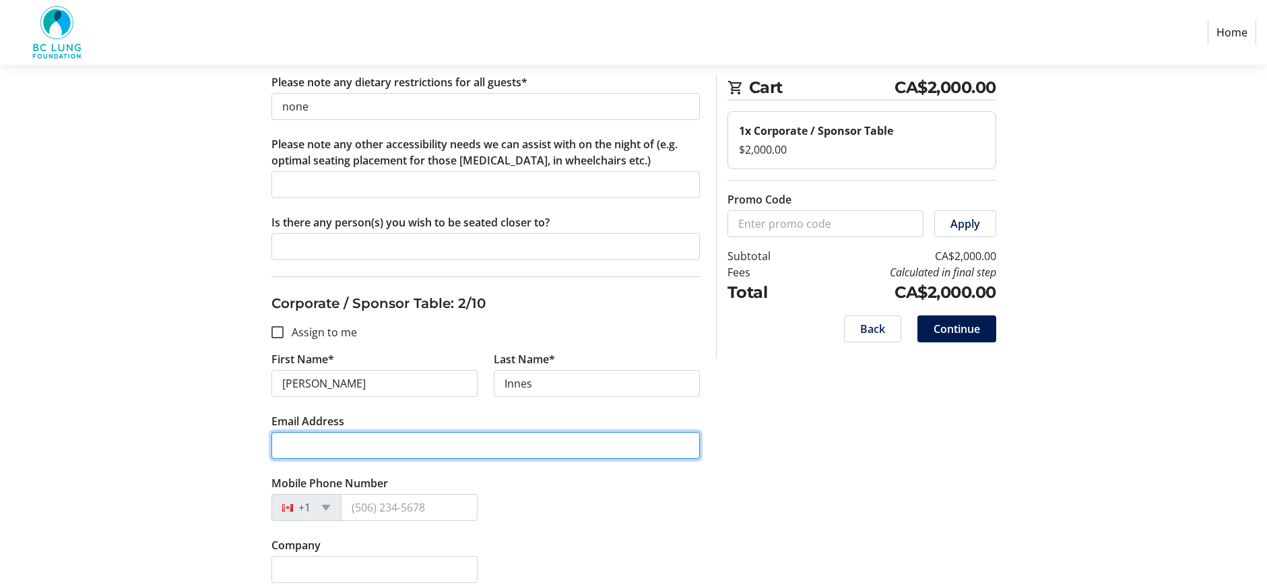
click at [302, 446] on input "Email Address" at bounding box center [485, 445] width 428 height 27
type input "[PERSON_NAME][EMAIL_ADDRESS][PERSON_NAME][DOMAIN_NAME]"
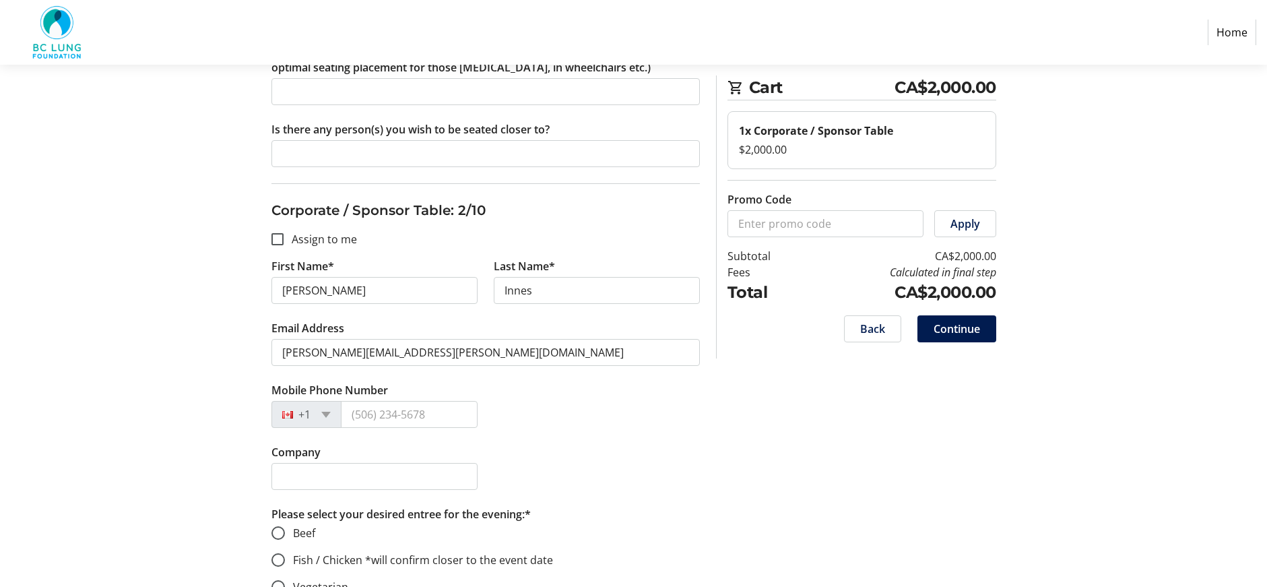
scroll to position [707, 0]
click at [377, 418] on input "Mobile Phone Number" at bounding box center [409, 413] width 137 height 27
type input "[PHONE_NUMBER]"
click at [353, 478] on input "Company" at bounding box center [374, 475] width 206 height 27
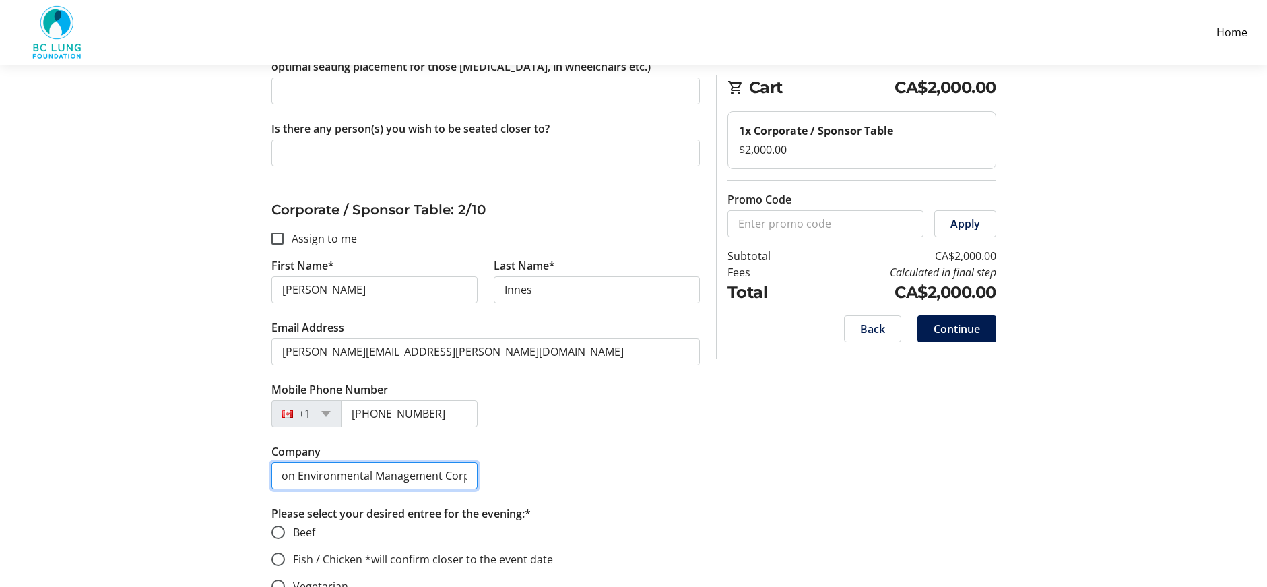
scroll to position [0, 24]
type input "Radon Environmental Management Corp."
click at [590, 471] on div "Company Radon Environmental Management Corp." at bounding box center [485, 474] width 445 height 62
click at [436, 471] on input "Radon Environmental Management Corp." at bounding box center [374, 475] width 206 height 27
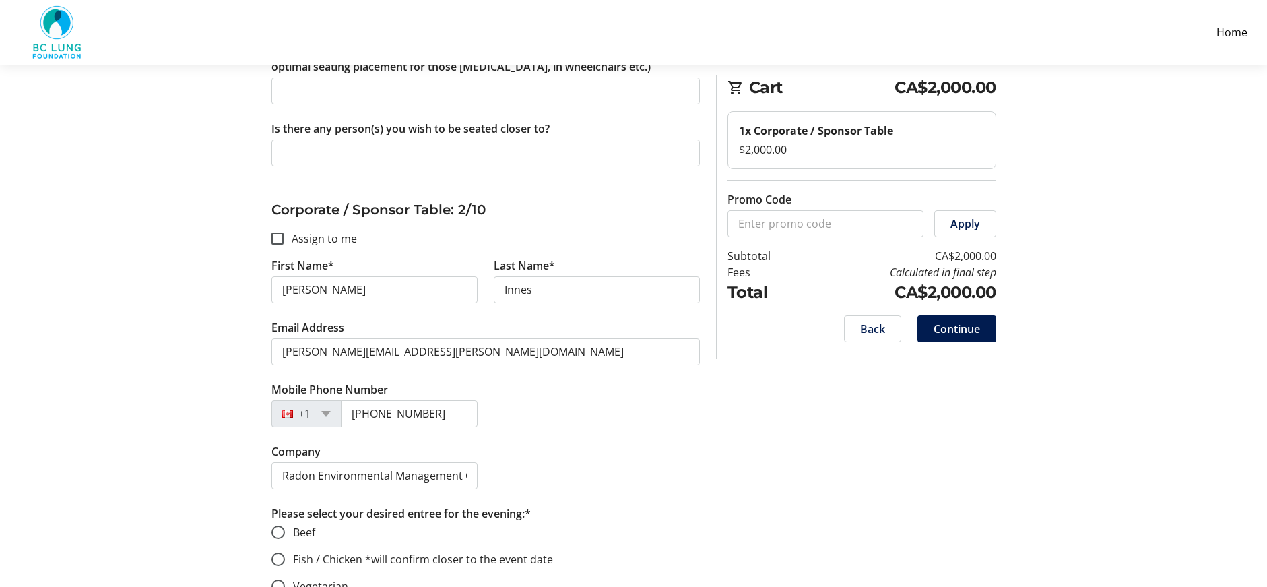
click at [606, 467] on div "Company Radon Environmental Management Corp." at bounding box center [485, 474] width 445 height 62
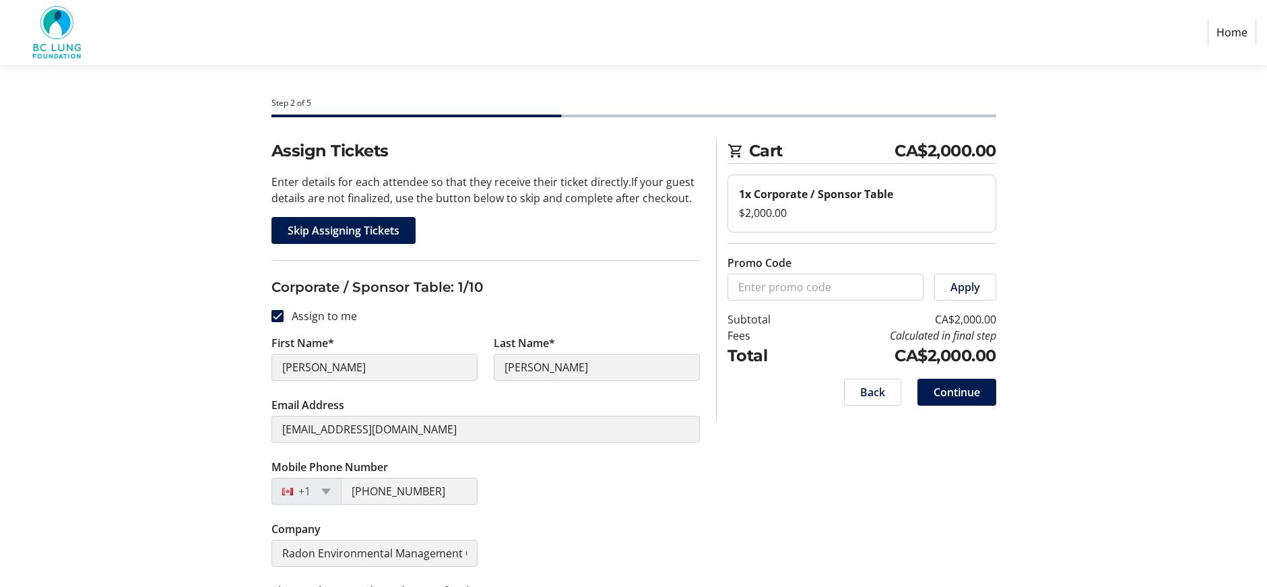
click at [373, 228] on span "Skip Assigning Tickets" at bounding box center [344, 230] width 112 height 16
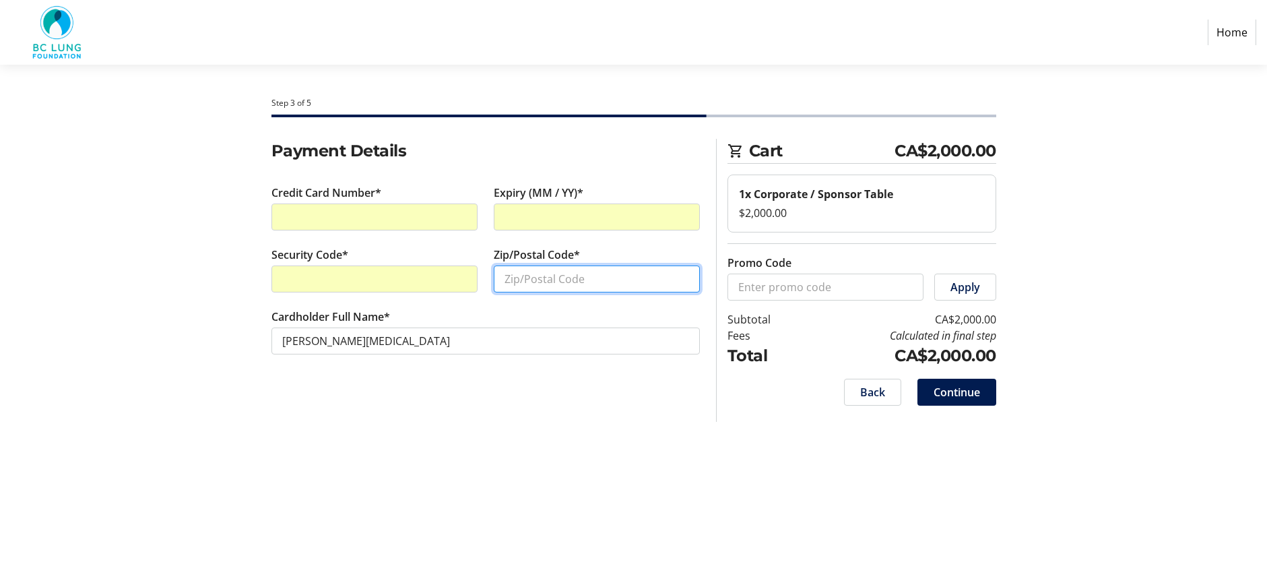
click at [541, 286] on input "Zip/Postal Code*" at bounding box center [597, 278] width 206 height 27
type input "V9V1G4"
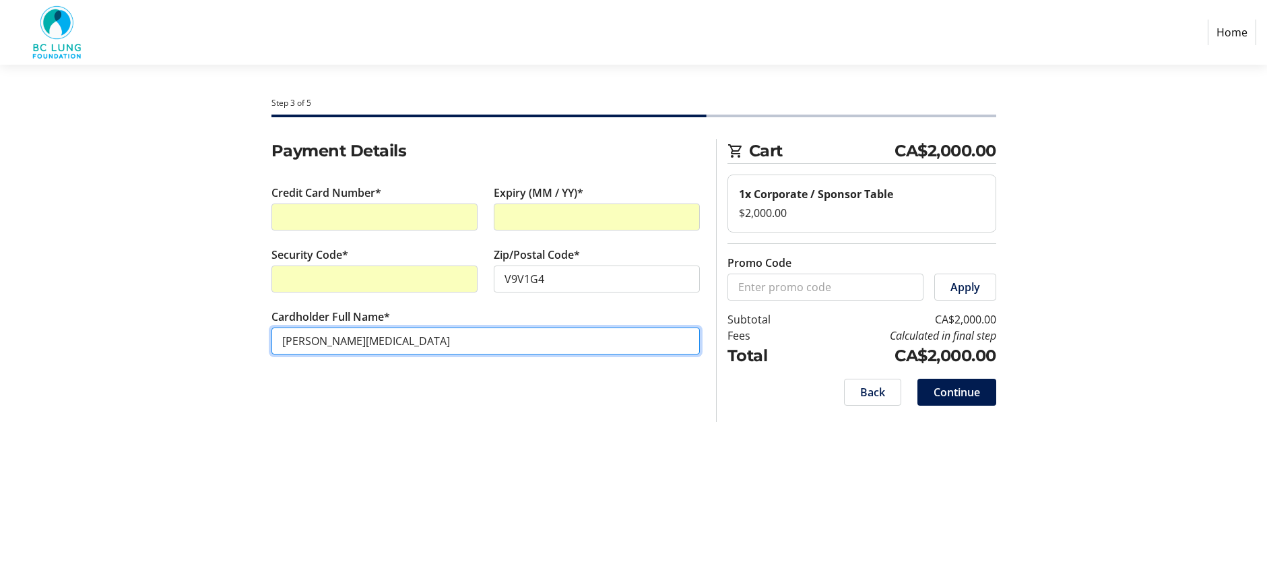
drag, startPoint x: 492, startPoint y: 333, endPoint x: 244, endPoint y: 317, distance: 249.1
click at [244, 322] on div "Payment Details Credit Card Number* Expiry (MM / YY)* Security Code* Zip/Postal…" at bounding box center [633, 280] width 889 height 283
type input "[PERSON_NAME]"
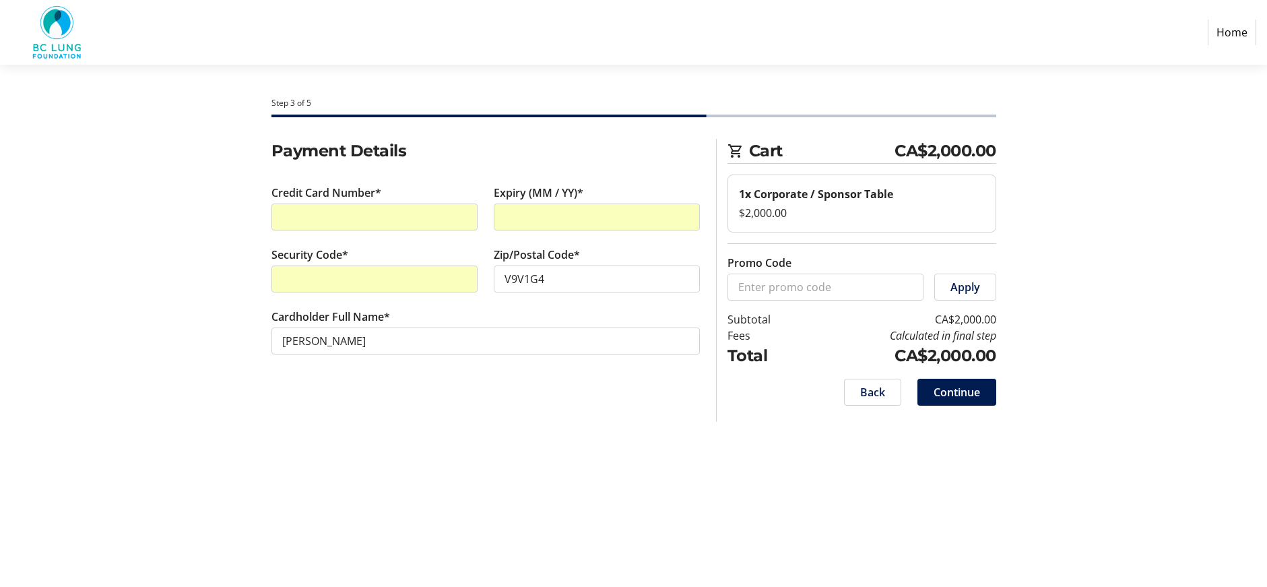
click at [613, 386] on section "Payment Details Credit Card Number* Expiry (MM / YY)* Security Code* Zip/Postal…" at bounding box center [485, 263] width 428 height 248
click at [976, 389] on span "Continue" at bounding box center [957, 392] width 46 height 16
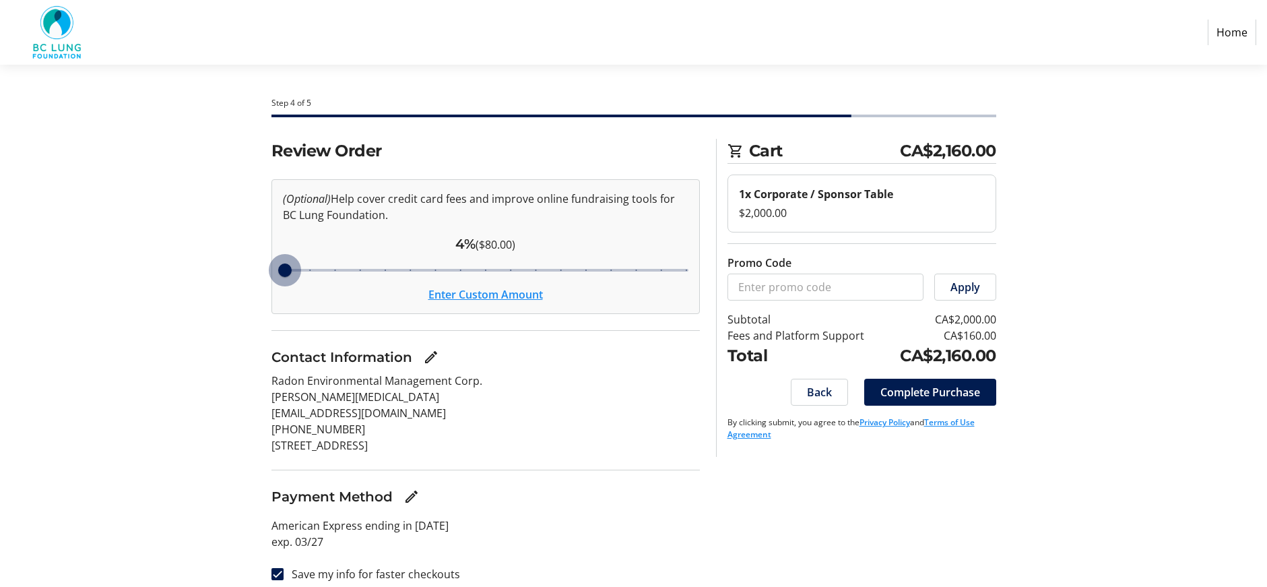
drag, startPoint x: 387, startPoint y: 267, endPoint x: 259, endPoint y: 265, distance: 128.0
type input "4"
click at [269, 266] on input "Cover fees percentage" at bounding box center [486, 270] width 434 height 30
click at [271, 271] on input "Cover fees percentage" at bounding box center [486, 270] width 434 height 30
click at [443, 296] on button "Enter Custom Amount" at bounding box center [485, 294] width 115 height 16
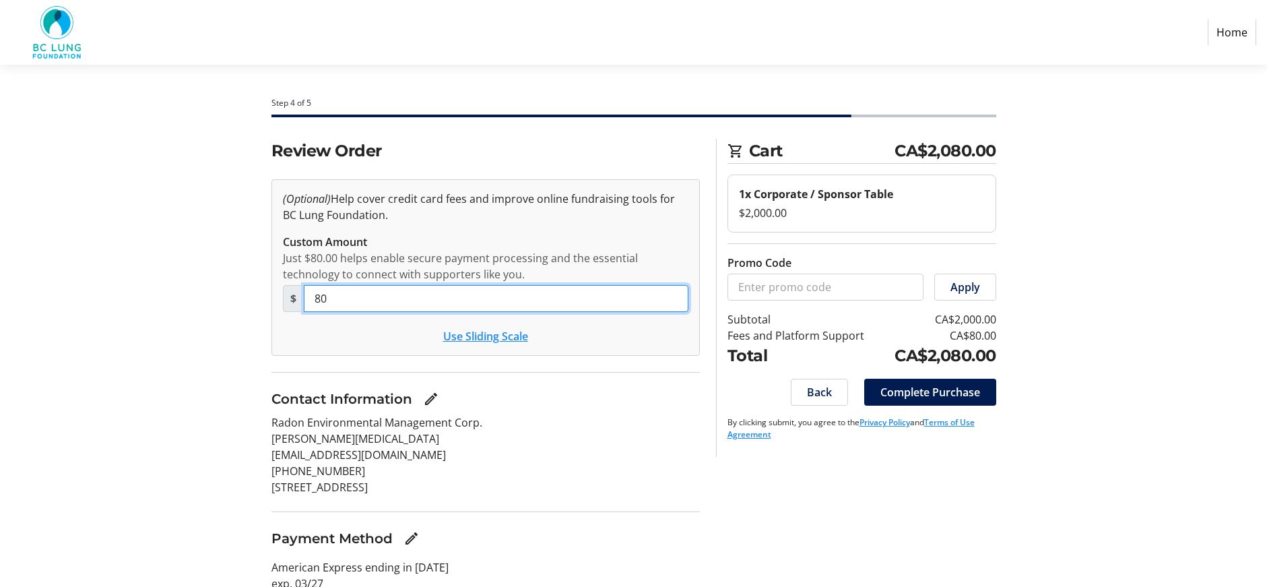
drag, startPoint x: 373, startPoint y: 300, endPoint x: 257, endPoint y: 294, distance: 116.7
click at [259, 295] on div "Review Order (Optional) Help cover credit card fees and improve online fundrais…" at bounding box center [633, 389] width 889 height 501
type input "0"
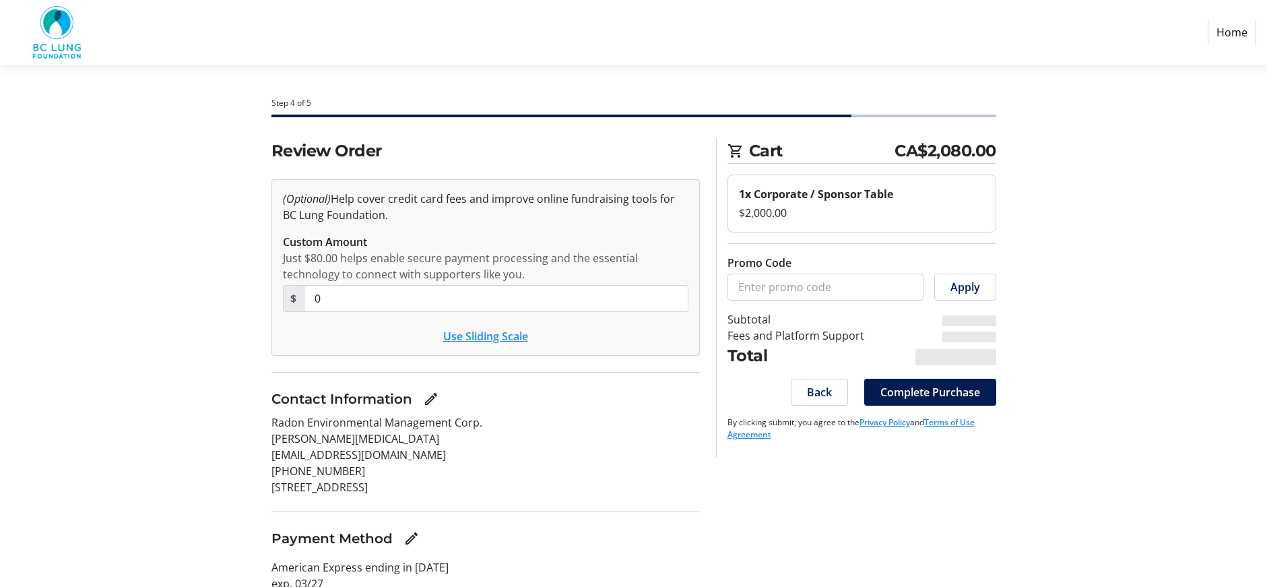
click at [337, 342] on div "Use Sliding Scale" at bounding box center [485, 336] width 405 height 16
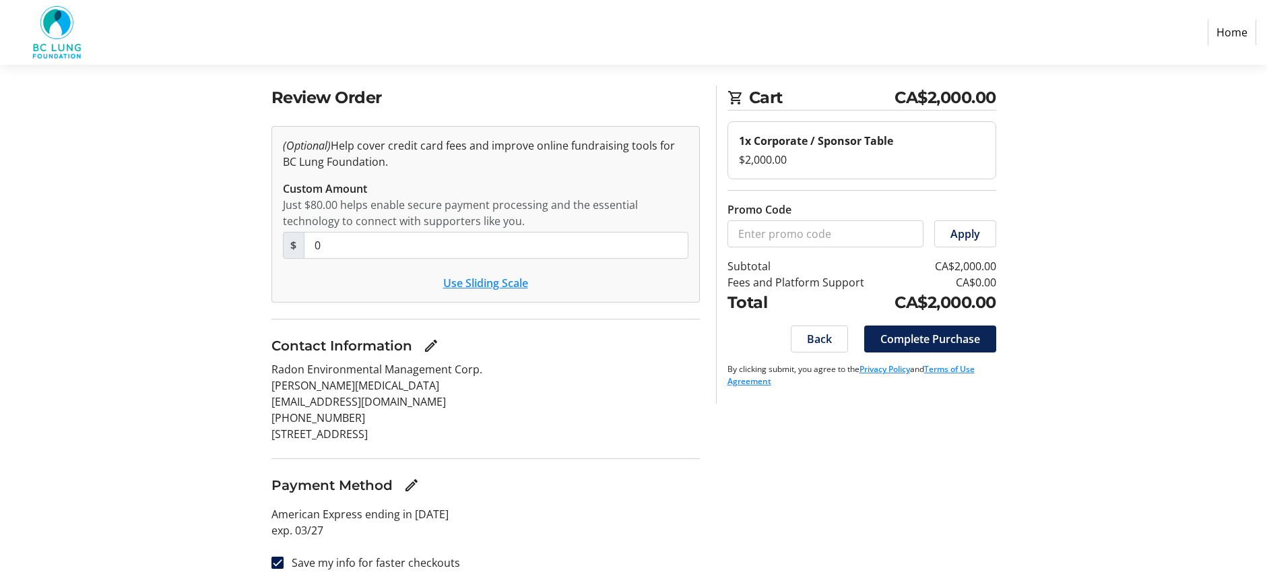
click at [897, 334] on span "Complete Purchase" at bounding box center [930, 339] width 100 height 16
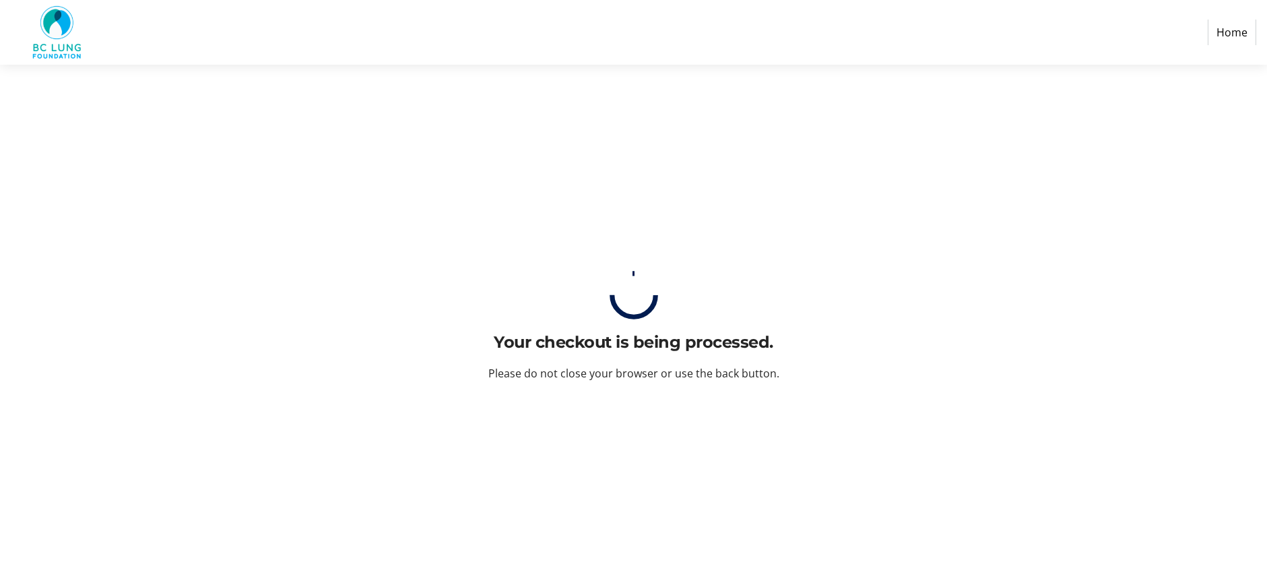
scroll to position [0, 0]
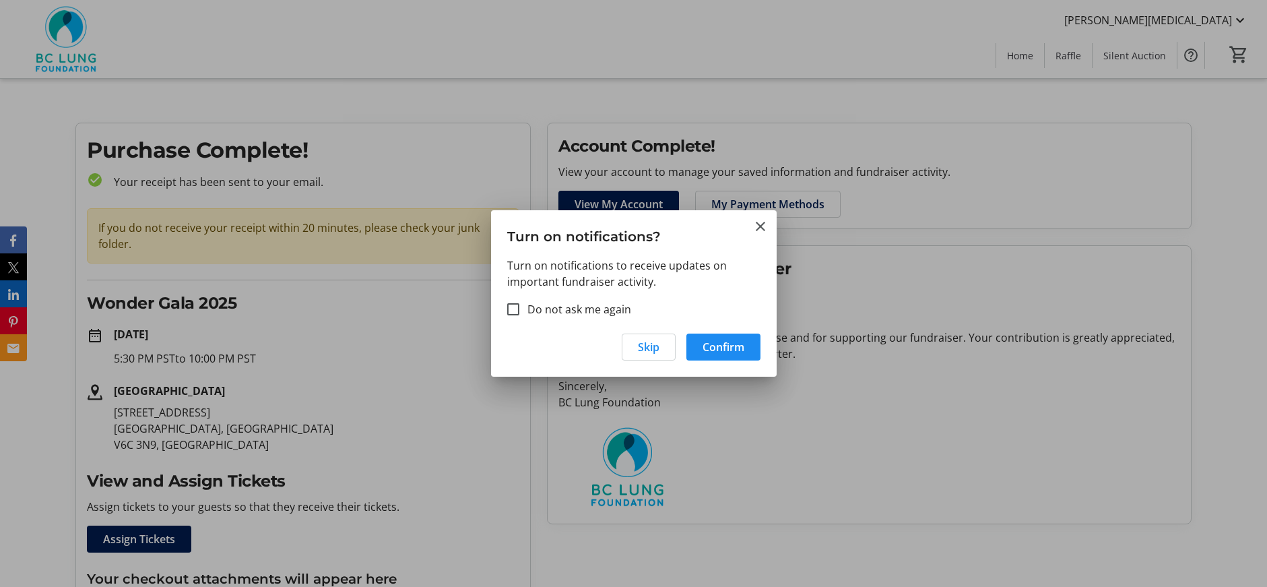
click at [593, 313] on label "Do not ask me again" at bounding box center [575, 309] width 112 height 16
click at [519, 313] on input "Do not ask me again" at bounding box center [513, 309] width 12 height 12
checkbox input "true"
click at [717, 343] on span "Confirm" at bounding box center [724, 347] width 42 height 16
